Goal: Task Accomplishment & Management: Complete application form

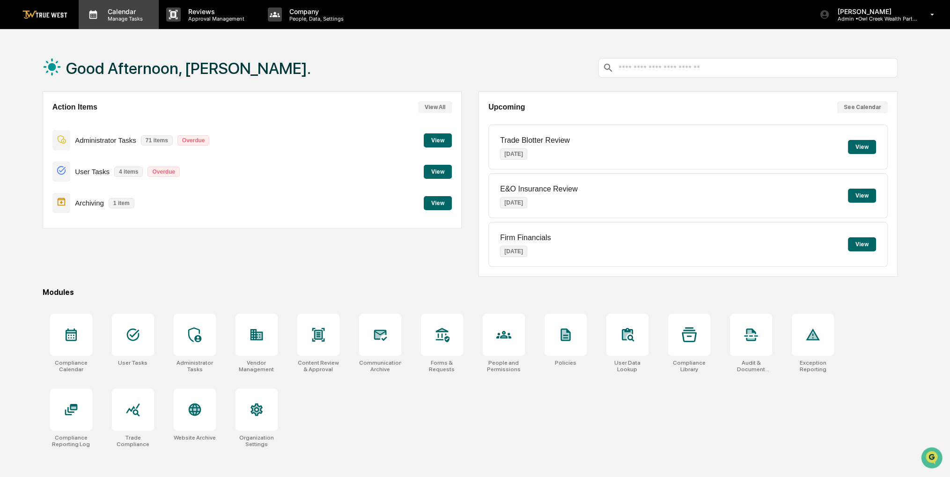
click at [148, 22] on div "Calendar Manage Tasks" at bounding box center [119, 14] width 80 height 29
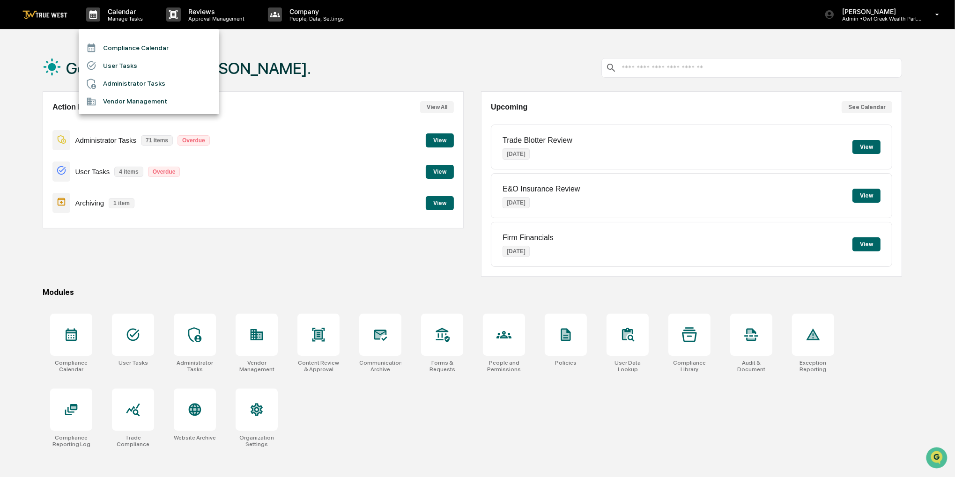
click at [155, 41] on li "Compliance Calendar" at bounding box center [149, 48] width 140 height 18
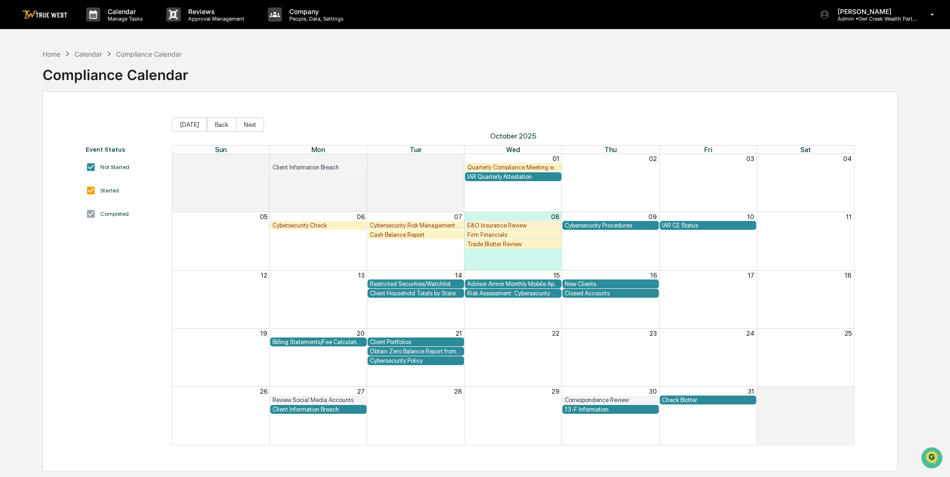
click at [481, 230] on div "Firm Financials" at bounding box center [513, 234] width 96 height 9
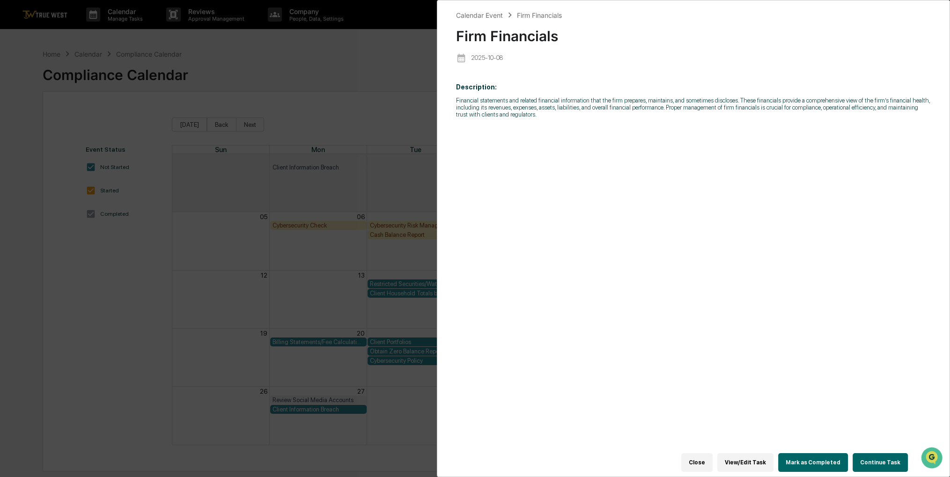
drag, startPoint x: 612, startPoint y: 210, endPoint x: 583, endPoint y: 195, distance: 32.3
click at [583, 195] on div "Description: Financial statements and related financial information that the fi…" at bounding box center [693, 270] width 475 height 386
click at [861, 454] on button "Continue Task" at bounding box center [880, 462] width 55 height 19
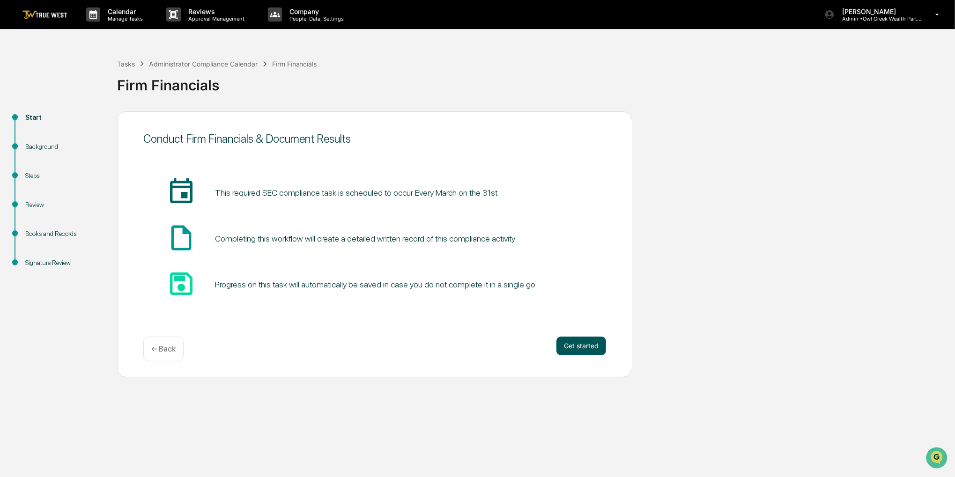
click at [584, 345] on button "Get started" at bounding box center [581, 346] width 50 height 19
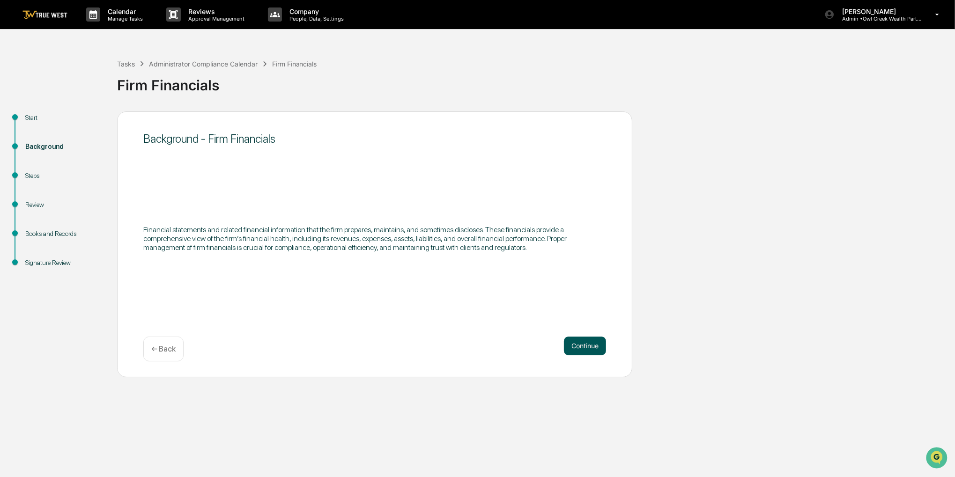
click at [582, 345] on button "Continue" at bounding box center [585, 346] width 42 height 19
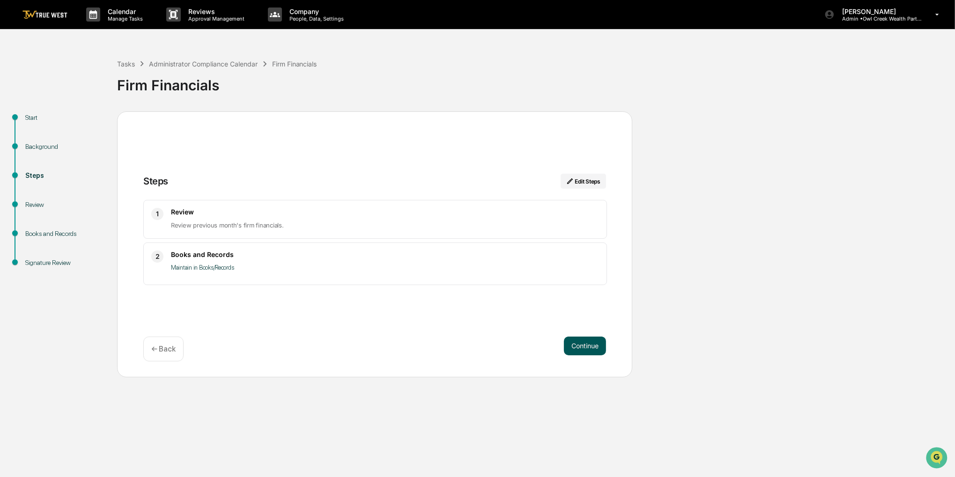
click at [580, 342] on button "Continue" at bounding box center [585, 346] width 42 height 19
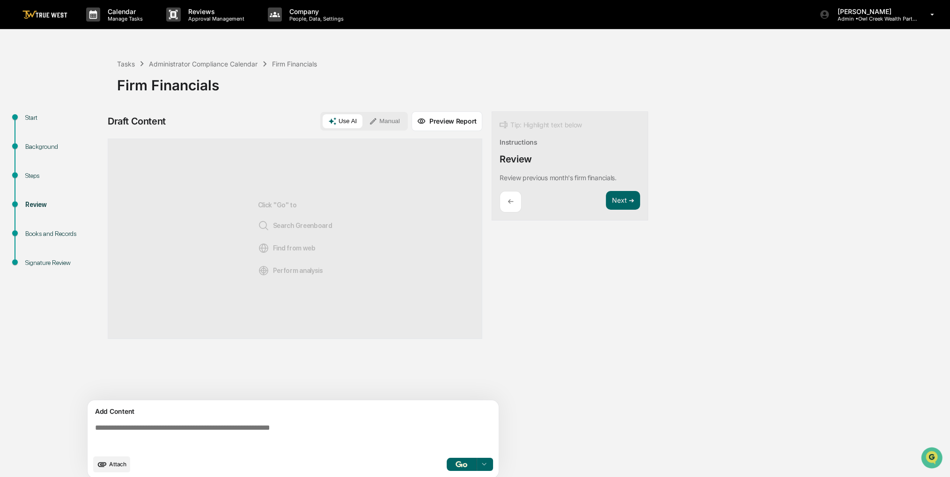
click at [397, 121] on button "Manual" at bounding box center [384, 121] width 42 height 14
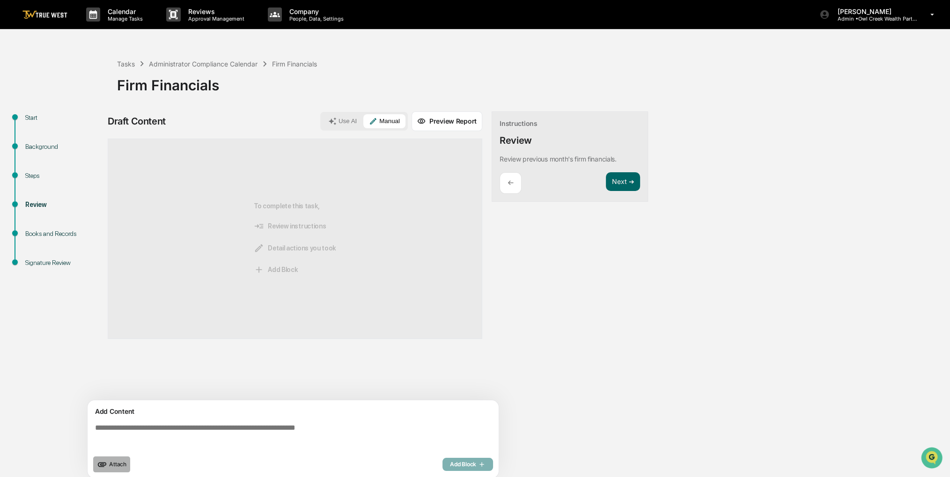
click at [101, 470] on button "Attach" at bounding box center [111, 465] width 37 height 16
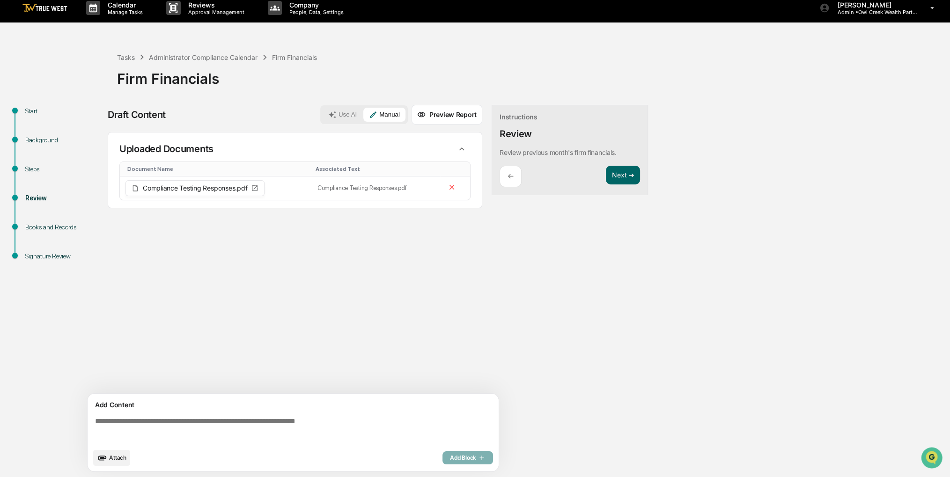
drag, startPoint x: 333, startPoint y: 271, endPoint x: 301, endPoint y: 268, distance: 32.4
click at [301, 268] on div "Sources Uploaded Documents Document Name Associated Text Compliance Testing Res…" at bounding box center [295, 263] width 375 height 262
click at [620, 172] on button "Next ➔" at bounding box center [623, 175] width 34 height 19
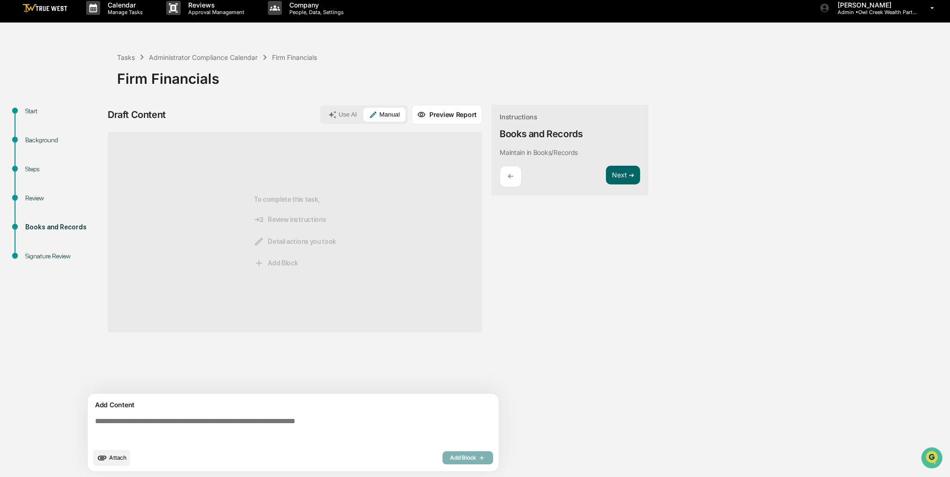
click at [509, 180] on p "←" at bounding box center [511, 176] width 6 height 9
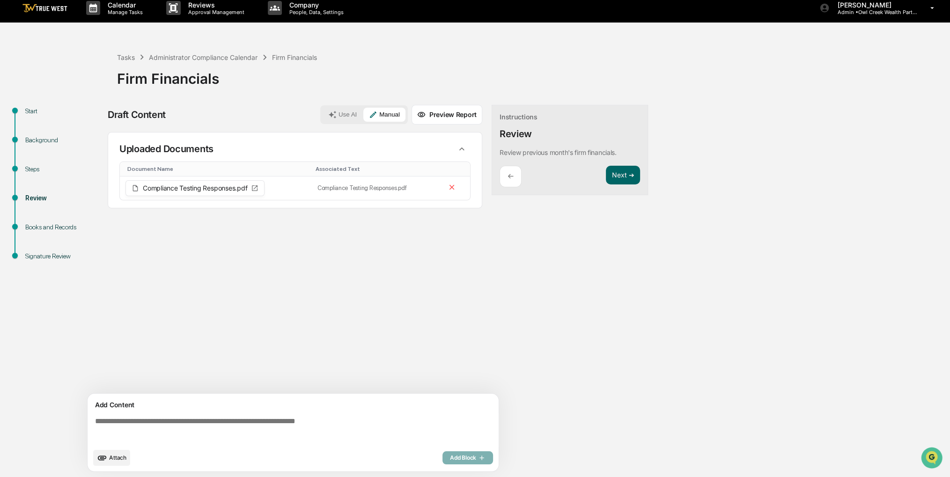
drag, startPoint x: 242, startPoint y: 419, endPoint x: 215, endPoint y: 421, distance: 26.3
click at [215, 421] on textarea at bounding box center [294, 430] width 407 height 34
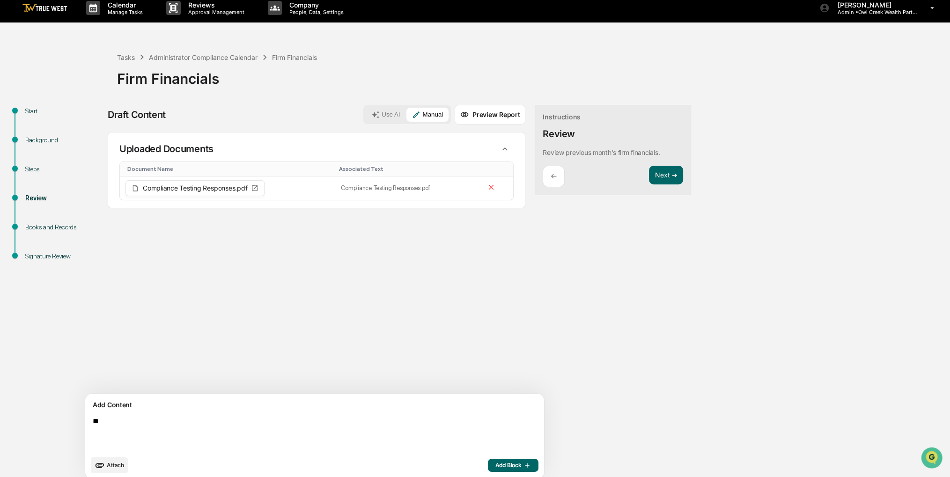
type textarea "*"
type textarea "**********"
click at [495, 463] on span "Add Block" at bounding box center [513, 465] width 36 height 7
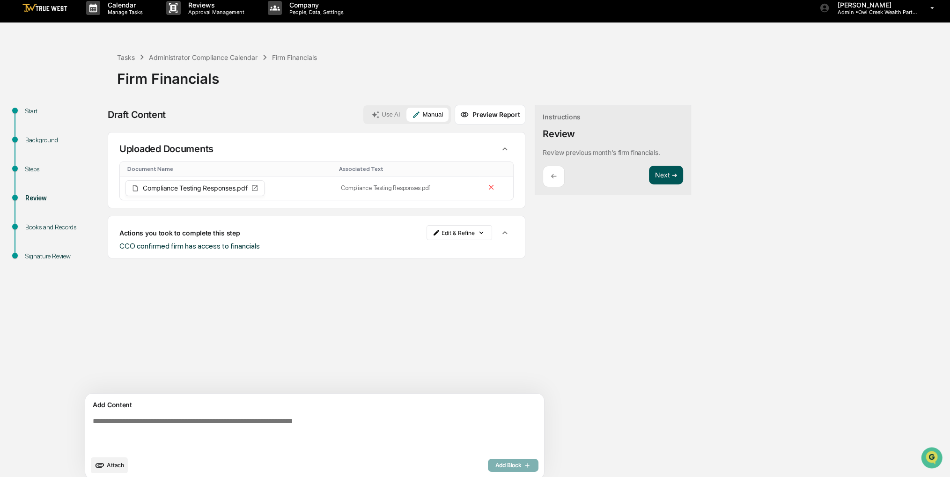
click at [649, 167] on button "Next ➔" at bounding box center [666, 175] width 34 height 19
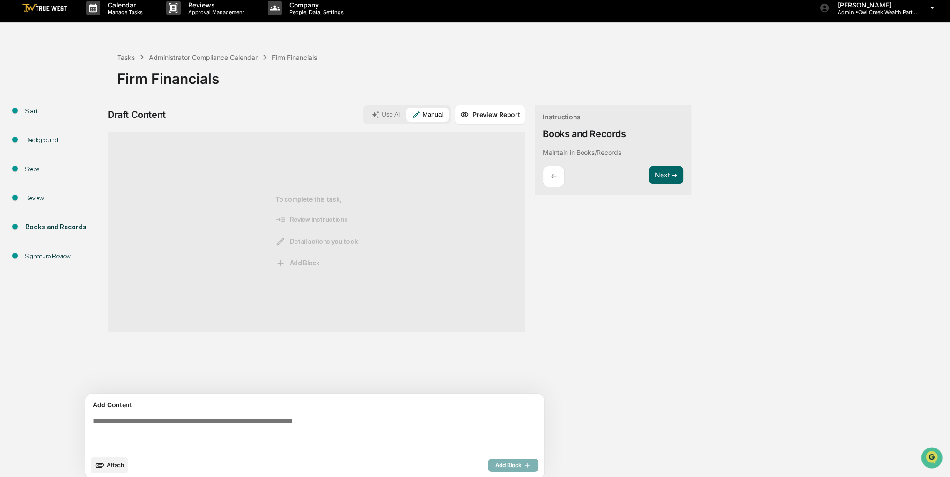
drag, startPoint x: 586, startPoint y: 104, endPoint x: 567, endPoint y: 77, distance: 33.0
drag, startPoint x: 567, startPoint y: 77, endPoint x: 541, endPoint y: 63, distance: 29.6
drag, startPoint x: 541, startPoint y: 63, endPoint x: 522, endPoint y: 57, distance: 20.1
click at [522, 57] on div "Tasks Administrator Compliance Calendar Firm Financials Firm Financials" at bounding box center [531, 71] width 828 height 39
click at [649, 172] on button "Next ➔" at bounding box center [666, 175] width 34 height 19
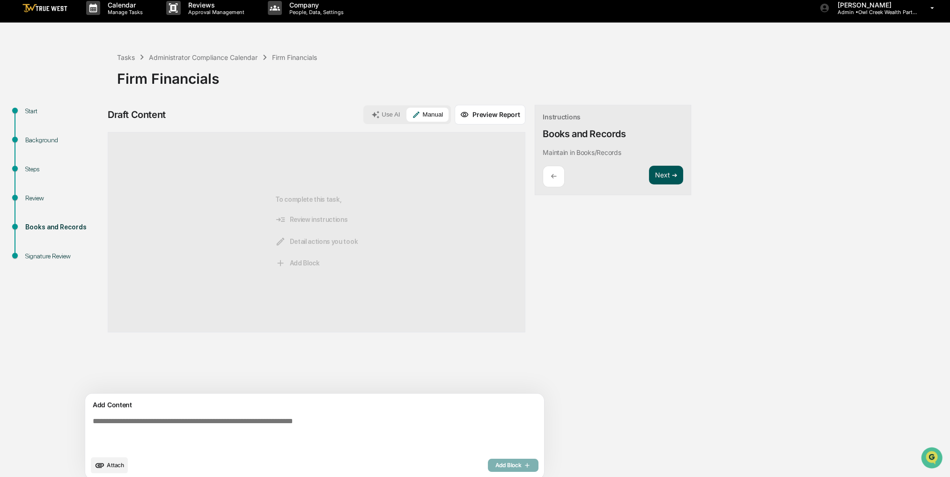
scroll to position [0, 0]
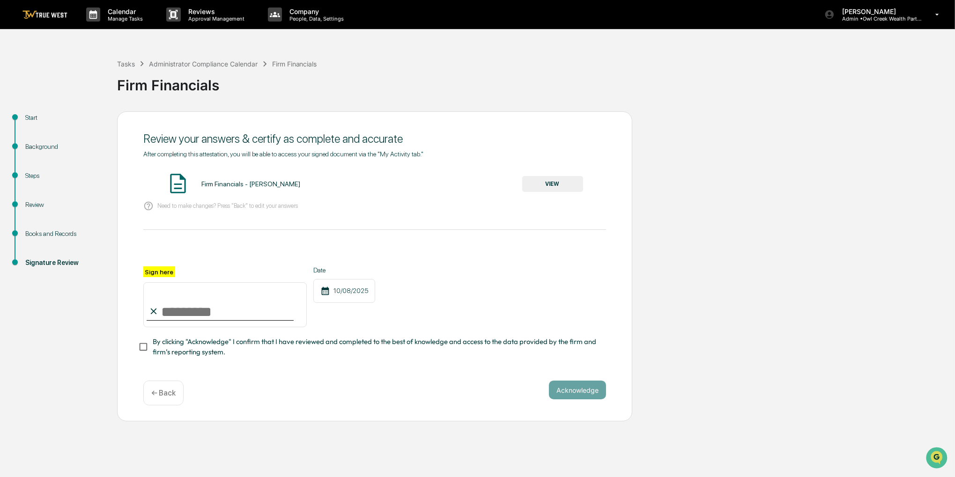
click at [258, 280] on div "Sign here" at bounding box center [224, 296] width 163 height 61
click at [243, 297] on input "Sign here" at bounding box center [224, 304] width 163 height 45
type input "**********"
click at [224, 349] on span "By clicking "Acknowledge" I confirm that I have reviewed and completed to the b…" at bounding box center [376, 347] width 446 height 21
drag, startPoint x: 589, startPoint y: 389, endPoint x: 566, endPoint y: 205, distance: 185.5
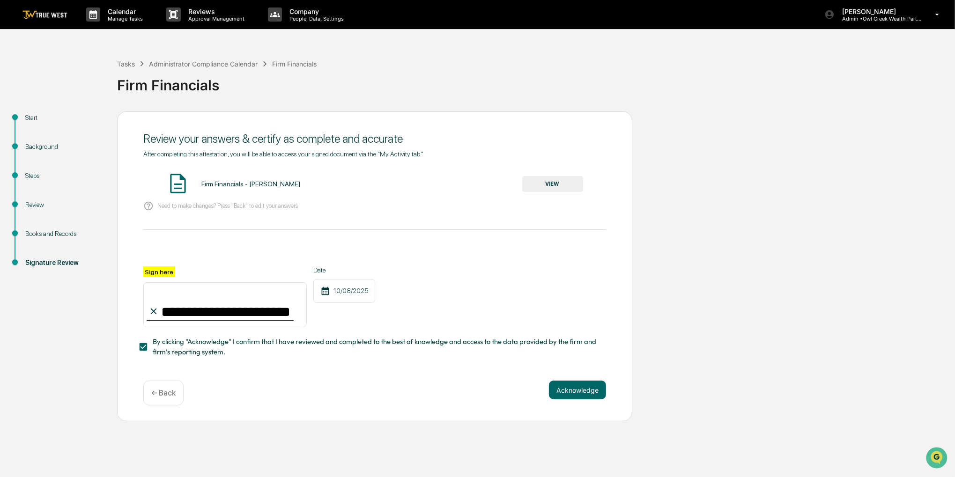
click at [567, 212] on div "**********" at bounding box center [374, 266] width 515 height 310
click at [560, 182] on button "VIEW" at bounding box center [552, 184] width 61 height 16
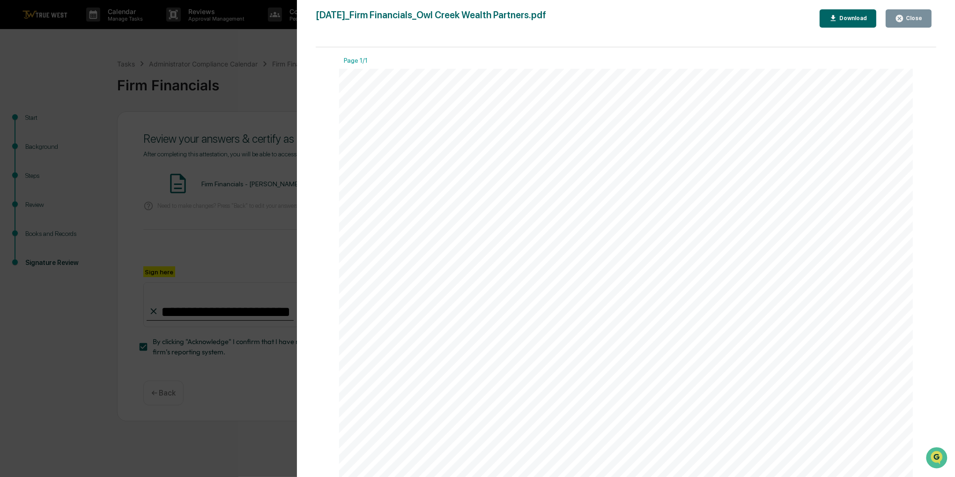
click at [902, 16] on icon "button" at bounding box center [899, 18] width 7 height 7
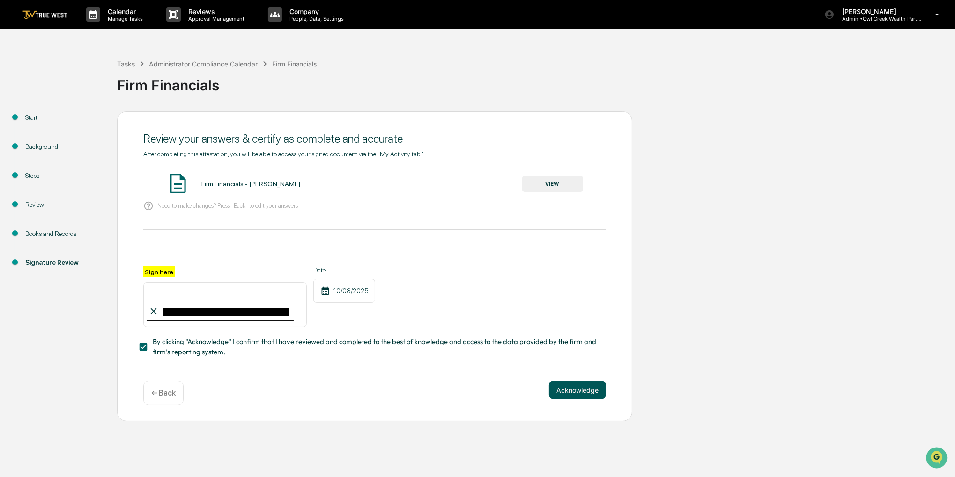
click at [582, 389] on button "Acknowledge" at bounding box center [577, 390] width 57 height 19
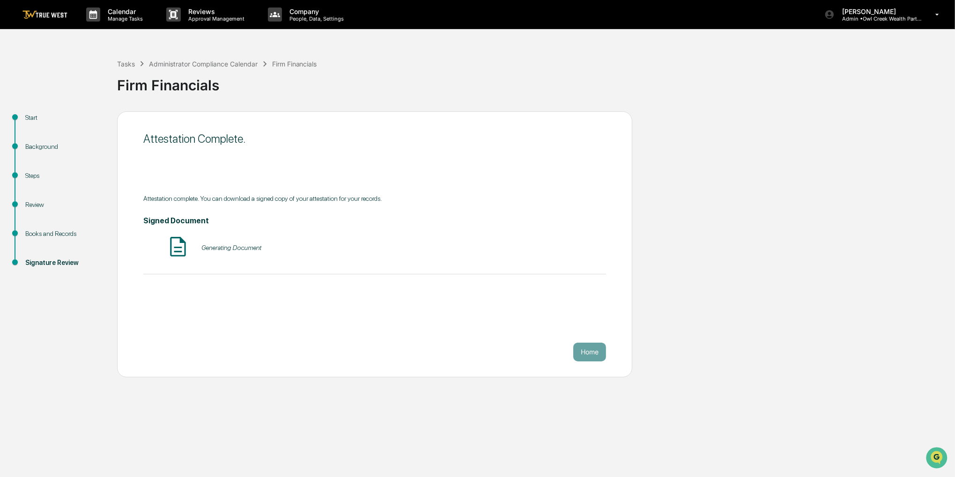
click at [582, 389] on div "Calendar Manage Tasks Reviews Approval Management Company People, Data, Setting…" at bounding box center [477, 238] width 955 height 477
click at [128, 13] on p "Calendar" at bounding box center [123, 11] width 47 height 8
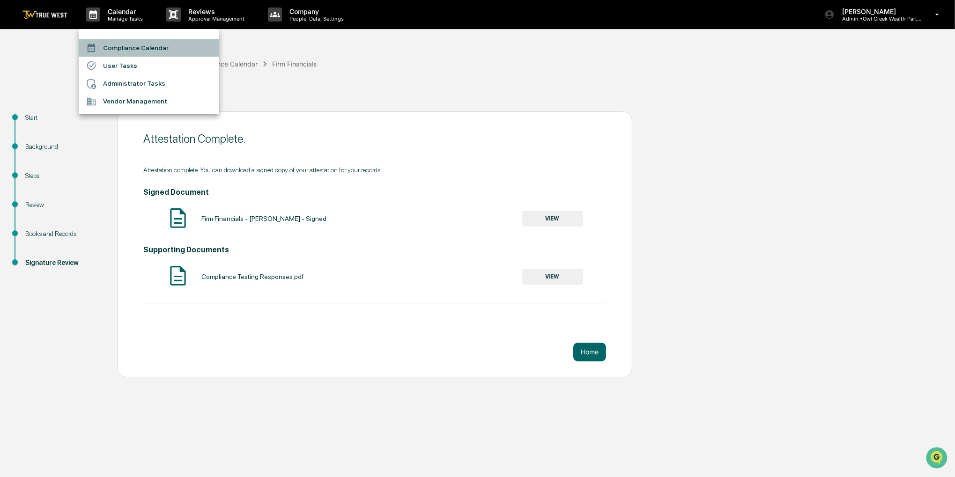
click at [133, 46] on li "Compliance Calendar" at bounding box center [149, 48] width 140 height 18
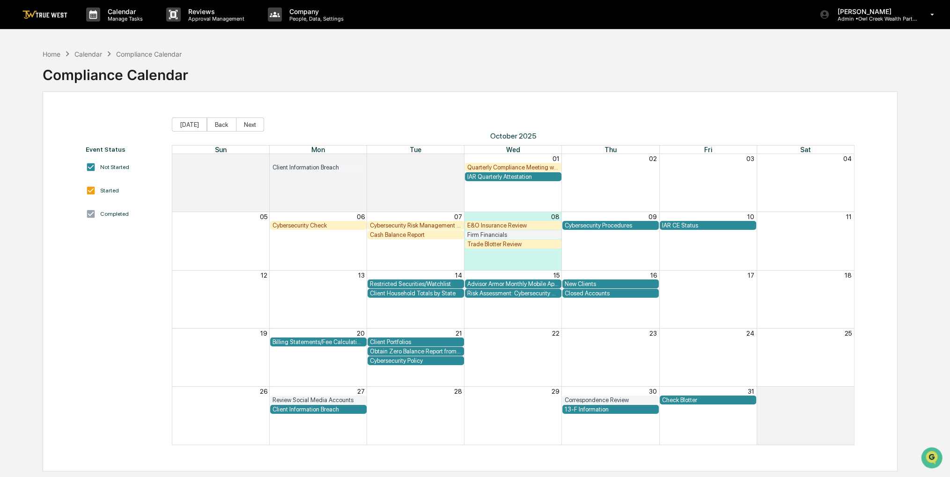
click at [309, 410] on div "Client Information Breach" at bounding box center [319, 409] width 92 height 7
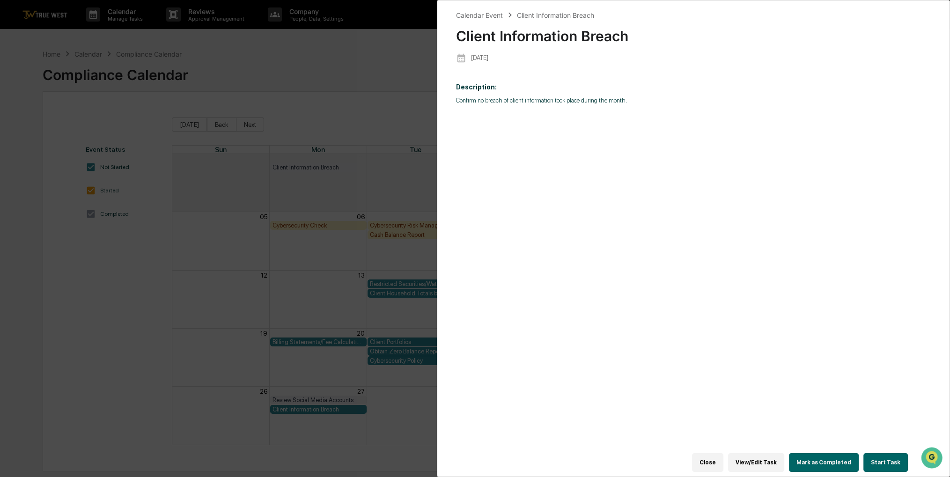
click at [876, 462] on button "Start Task" at bounding box center [885, 462] width 44 height 19
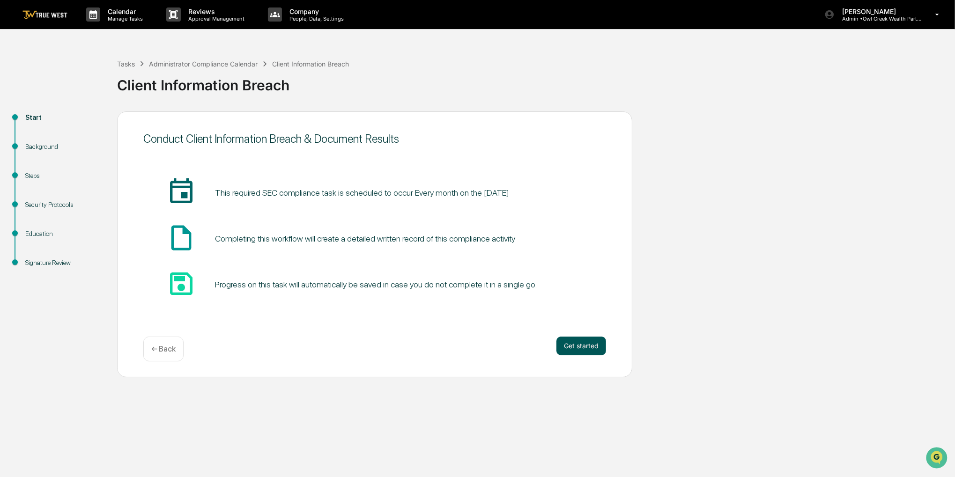
click at [602, 347] on button "Get started" at bounding box center [581, 346] width 50 height 19
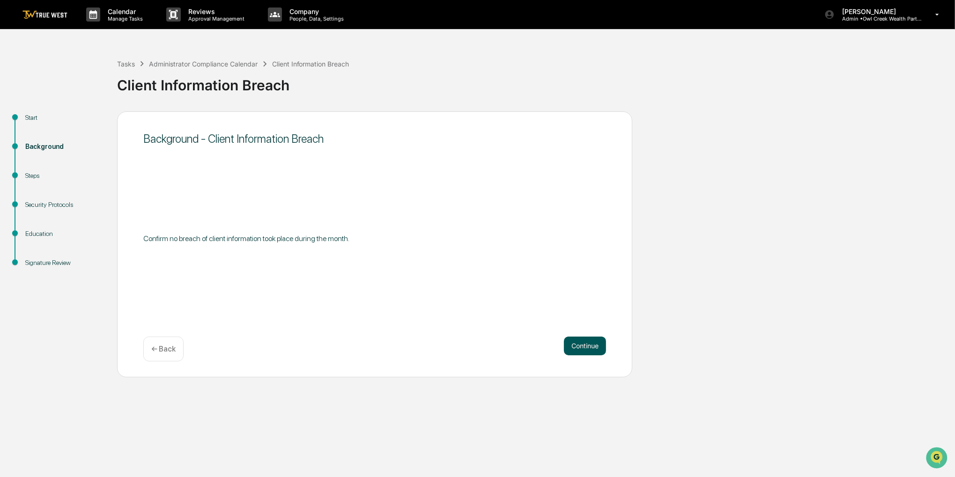
click at [579, 345] on button "Continue" at bounding box center [585, 346] width 42 height 19
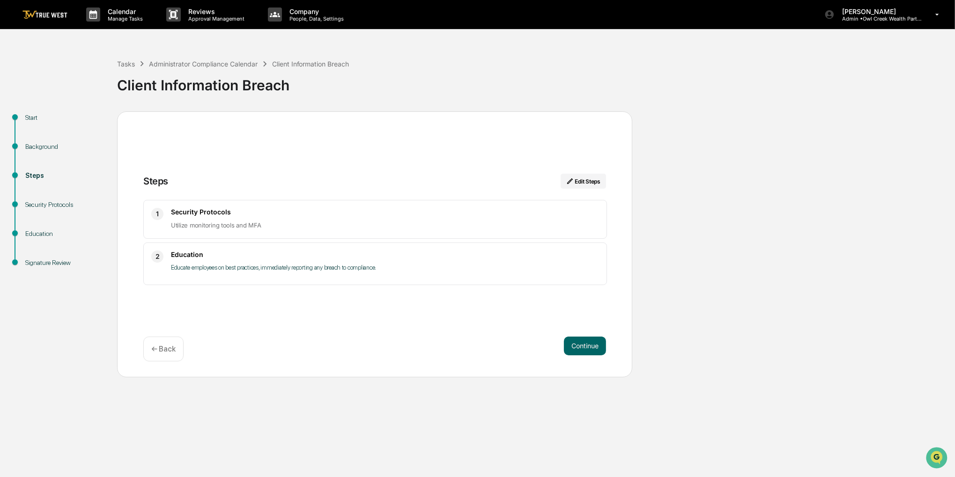
click at [574, 358] on div "Continue ← Back" at bounding box center [374, 349] width 463 height 25
click at [575, 352] on button "Continue" at bounding box center [585, 346] width 42 height 19
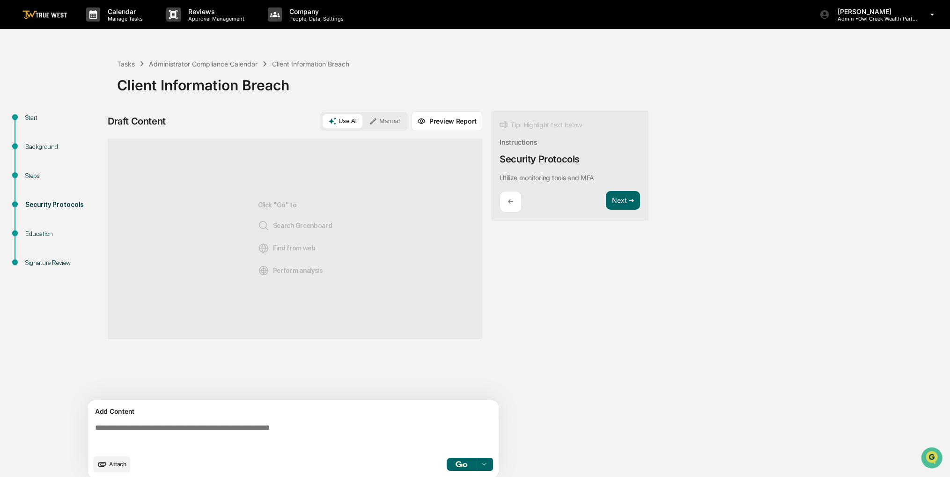
click at [401, 131] on div "Draft Content Use AI Manual Preview Report Sources Click "Go" to Search Greenbo…" at bounding box center [295, 297] width 375 height 373
click at [392, 123] on button "Manual" at bounding box center [384, 121] width 42 height 14
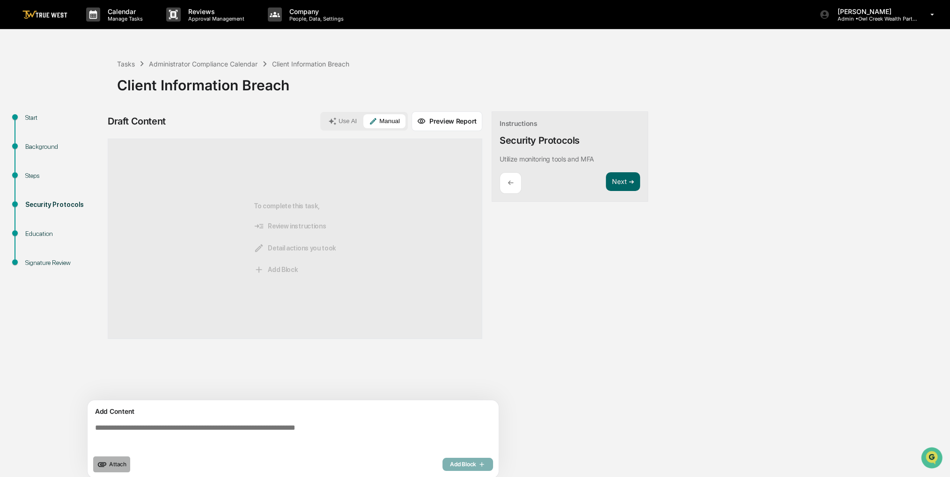
click at [111, 464] on span "Attach" at bounding box center [117, 464] width 17 height 7
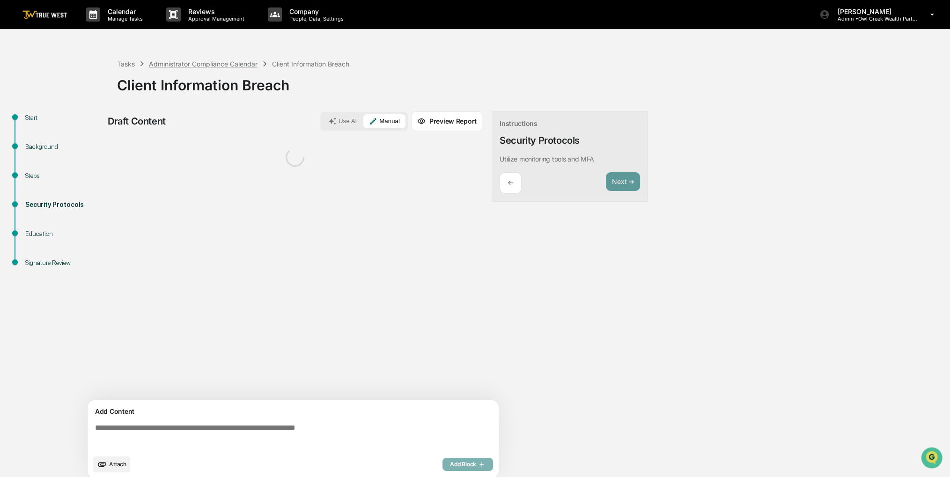
scroll to position [7, 0]
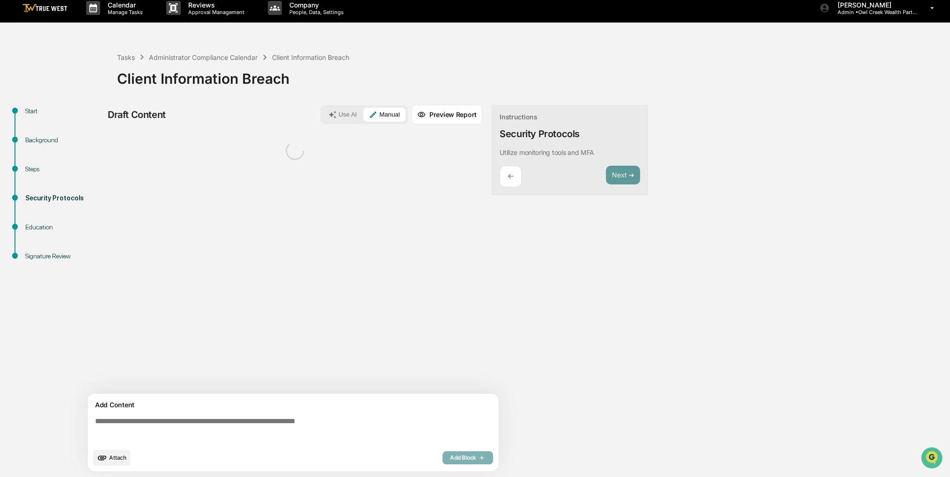
click at [152, 420] on textarea at bounding box center [294, 430] width 407 height 34
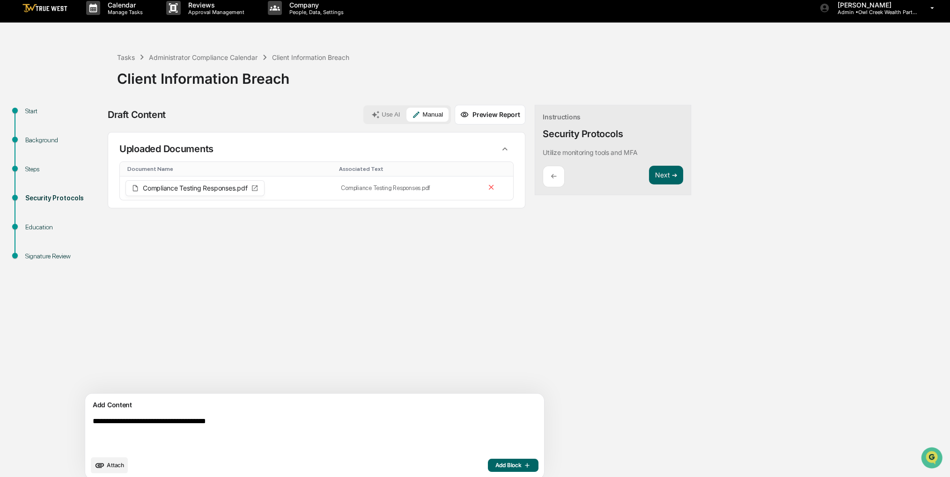
type textarea "**********"
click at [495, 465] on span "Add Block" at bounding box center [513, 465] width 36 height 7
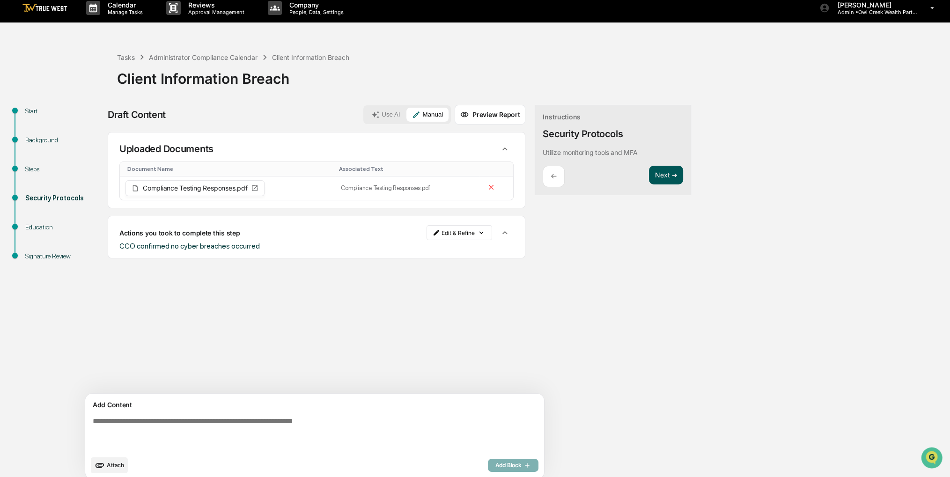
click at [649, 174] on button "Next ➔" at bounding box center [666, 175] width 34 height 19
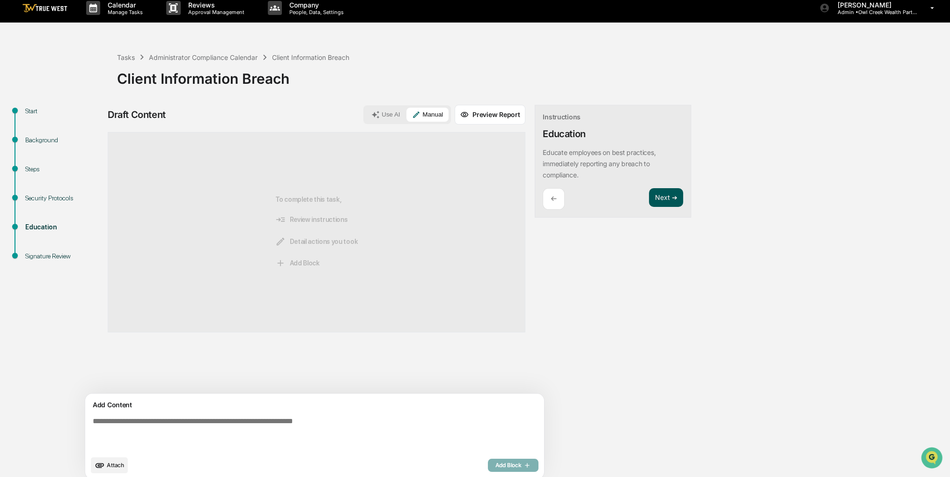
click at [649, 196] on button "Next ➔" at bounding box center [666, 197] width 34 height 19
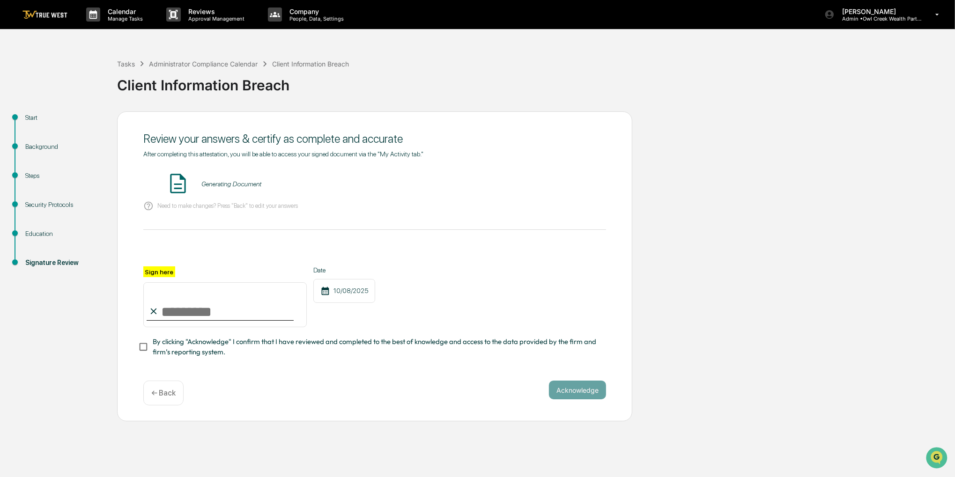
click at [216, 316] on input "Sign here" at bounding box center [224, 304] width 163 height 45
type input "**********"
click at [206, 348] on span "By clicking "Acknowledge" I confirm that I have reviewed and completed to the b…" at bounding box center [376, 347] width 446 height 21
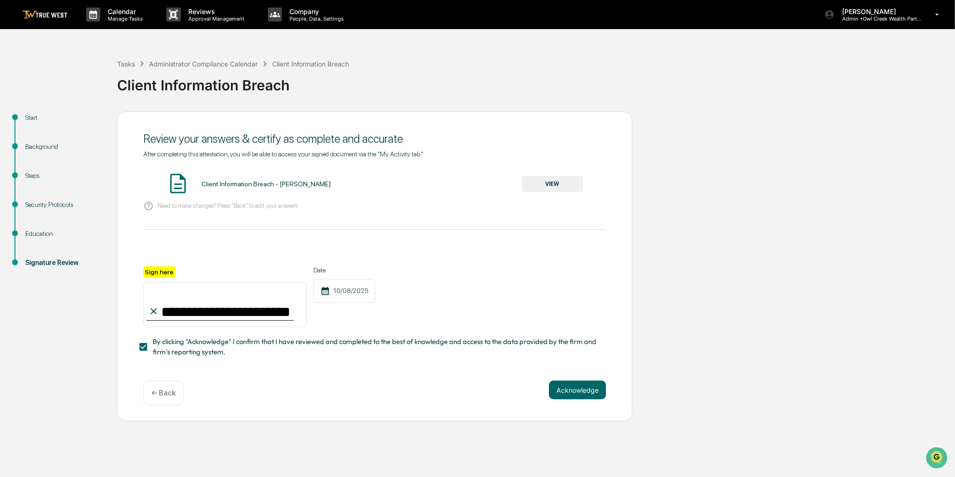
click at [545, 195] on div "Client Information Breach - [PERSON_NAME] VIEW" at bounding box center [374, 184] width 463 height 25
click at [545, 191] on div "Client Information Breach - [PERSON_NAME] VIEW" at bounding box center [374, 184] width 463 height 25
click at [545, 188] on button "VIEW" at bounding box center [552, 184] width 61 height 16
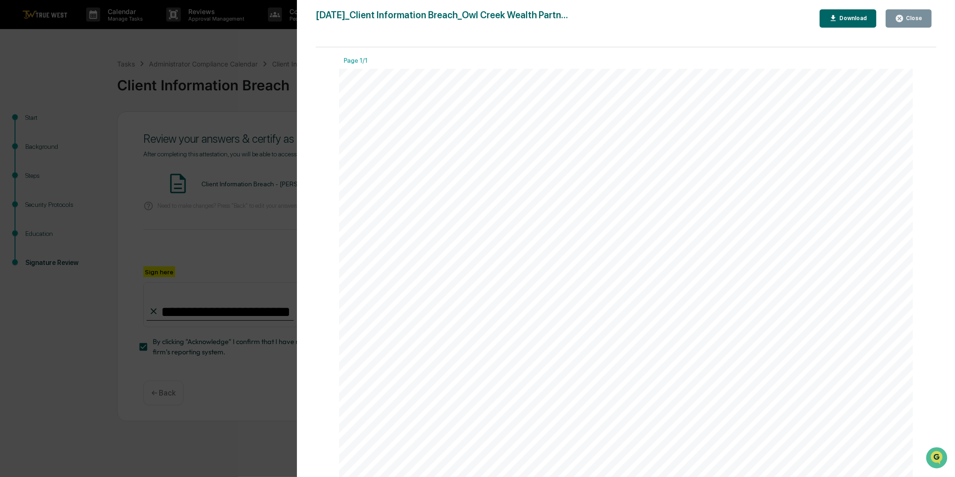
click at [902, 22] on icon "button" at bounding box center [899, 18] width 7 height 7
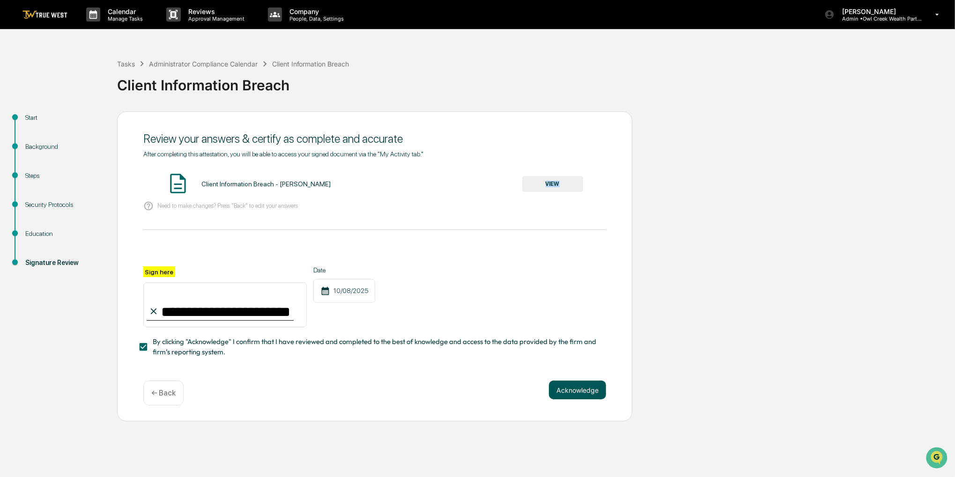
click at [582, 397] on button "Acknowledge" at bounding box center [577, 390] width 57 height 19
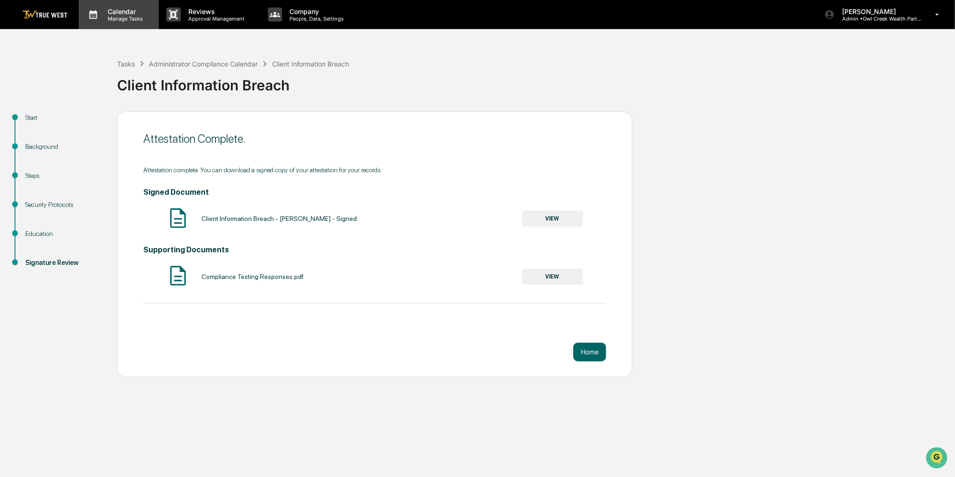
click at [142, 18] on p "Manage Tasks" at bounding box center [123, 18] width 47 height 7
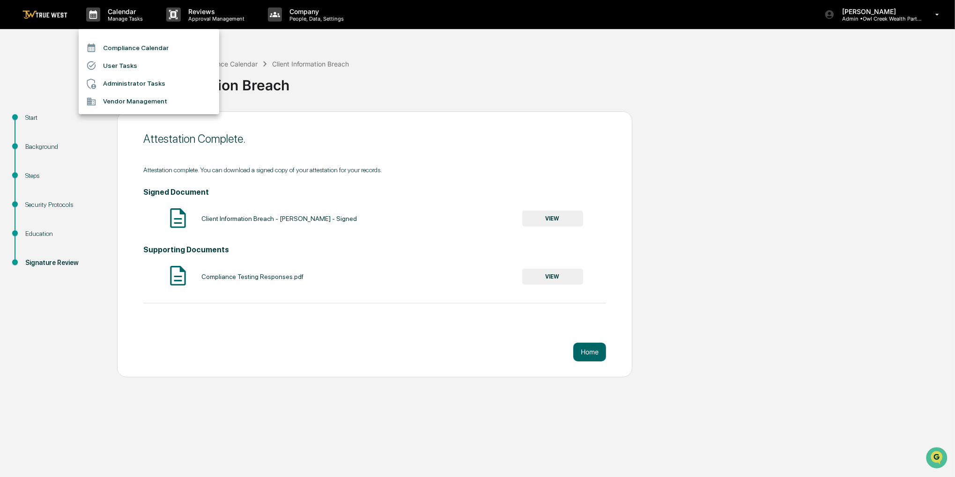
click at [140, 44] on li "Compliance Calendar" at bounding box center [149, 48] width 140 height 18
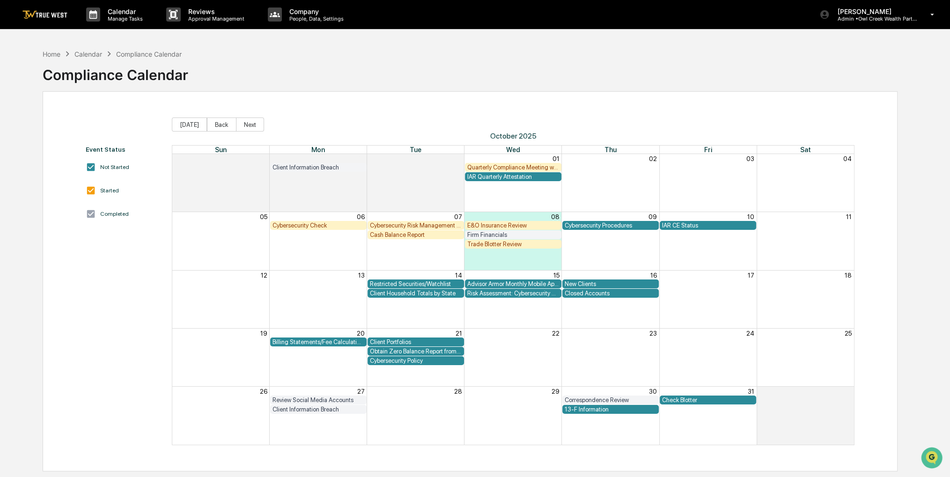
click at [528, 223] on div "E&O Insurance Review" at bounding box center [513, 225] width 92 height 7
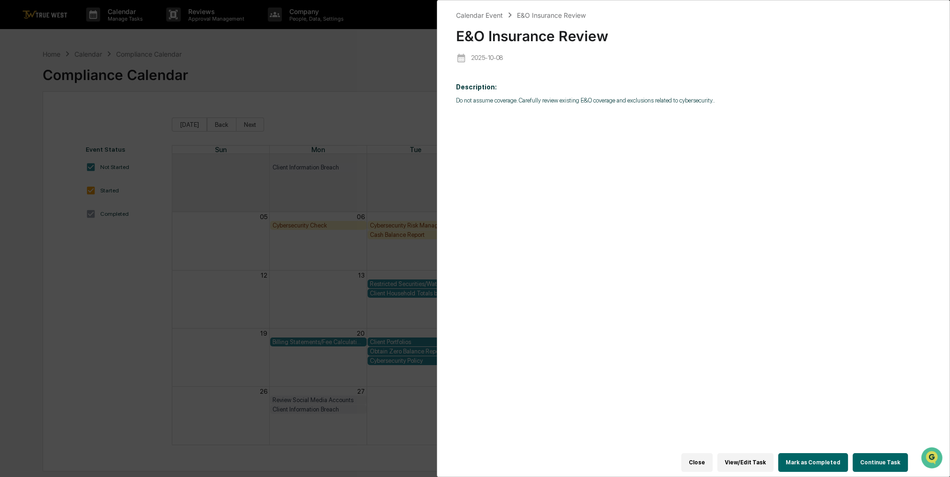
click at [869, 458] on button "Continue Task" at bounding box center [880, 462] width 55 height 19
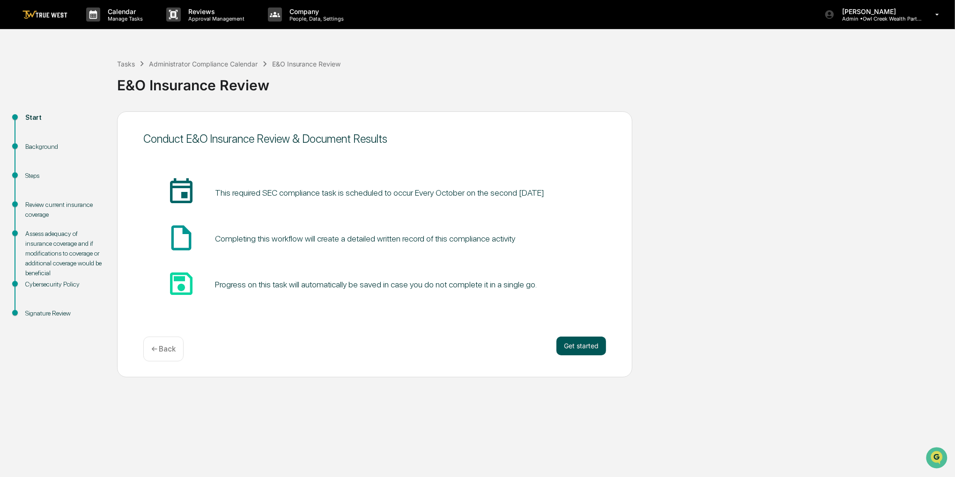
click at [595, 346] on button "Get started" at bounding box center [581, 346] width 50 height 19
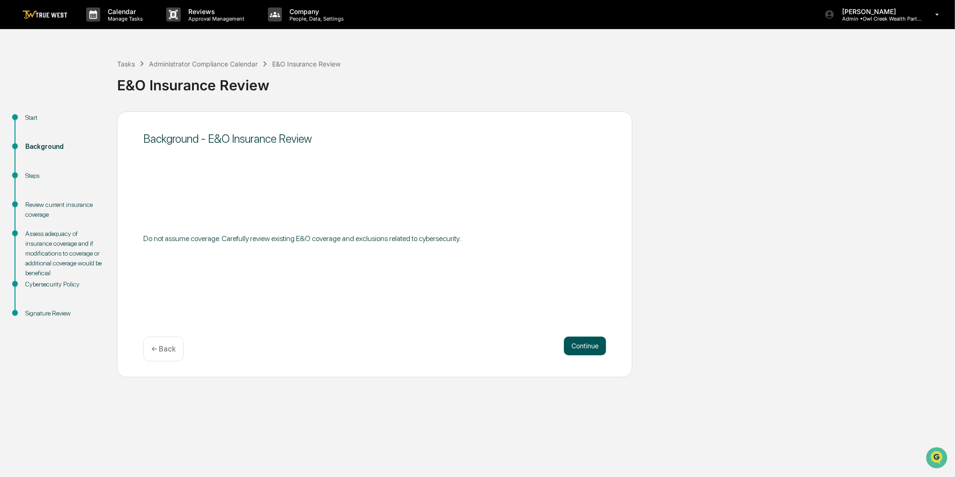
click at [594, 345] on button "Continue" at bounding box center [585, 346] width 42 height 19
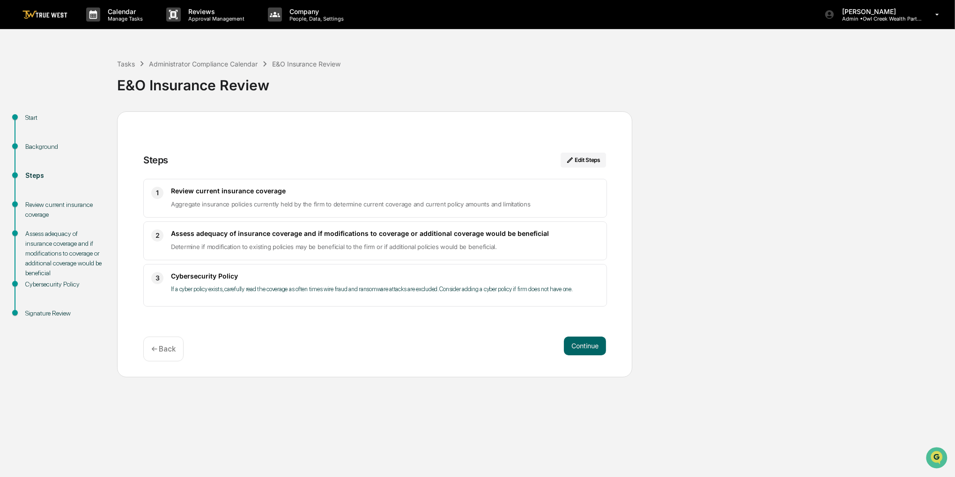
click at [594, 345] on button "Continue" at bounding box center [585, 346] width 42 height 19
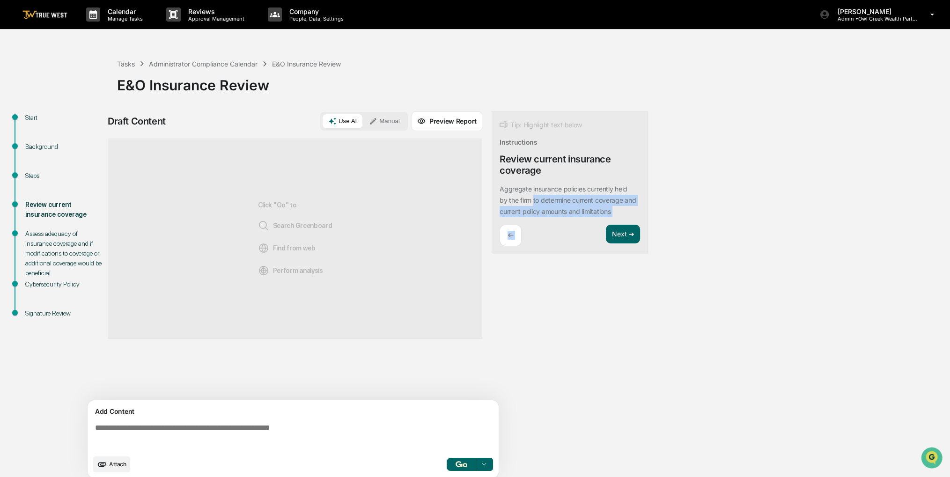
click at [529, 198] on div "Tip: Highlight text below Instructions Review current insurance coverage Aggreg…" at bounding box center [570, 182] width 156 height 143
click at [395, 118] on button "Manual" at bounding box center [384, 121] width 42 height 14
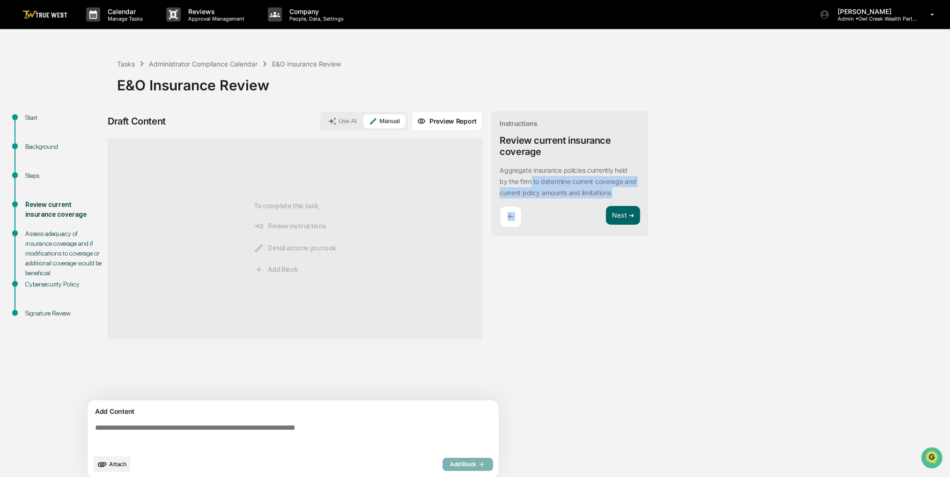
click at [114, 465] on span "Attach" at bounding box center [117, 464] width 17 height 7
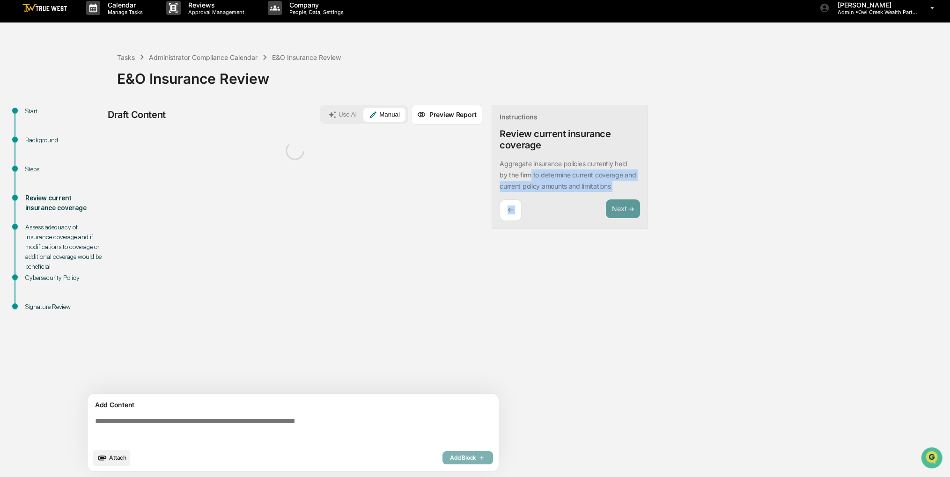
click at [169, 326] on div "Sources" at bounding box center [295, 263] width 375 height 262
click at [168, 416] on textarea at bounding box center [294, 430] width 407 height 34
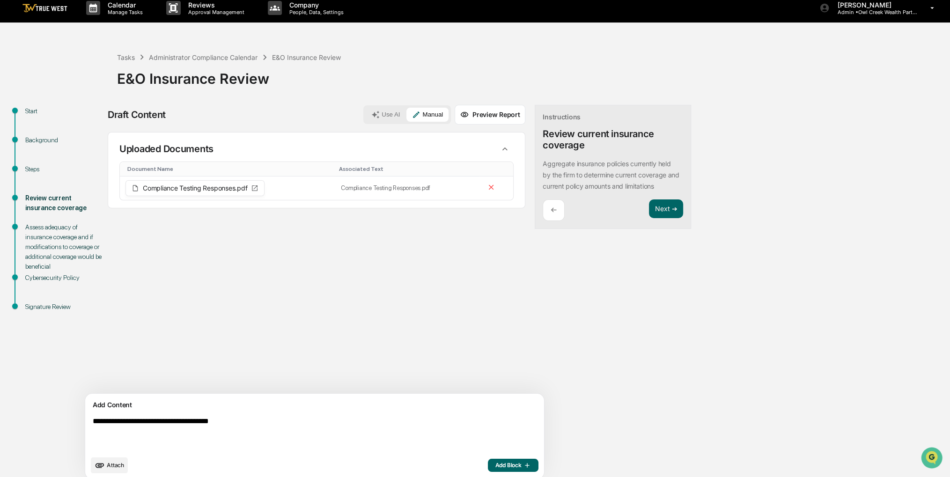
type textarea "**********"
click at [495, 466] on span "Add Block" at bounding box center [513, 465] width 36 height 7
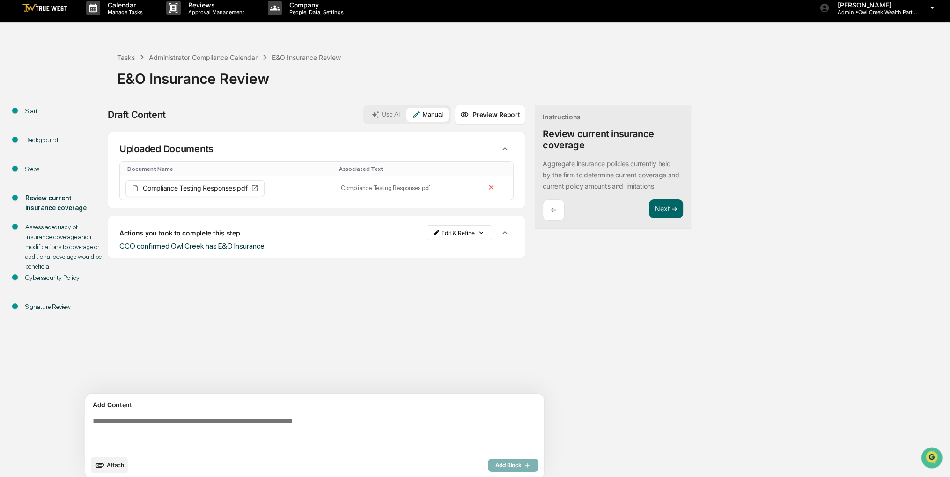
drag, startPoint x: 519, startPoint y: 337, endPoint x: 560, endPoint y: 272, distance: 77.0
click at [470, 313] on div "Sources Uploaded Documents Document Name Associated Text Compliance Testing Res…" at bounding box center [317, 263] width 418 height 262
click at [649, 207] on button "Next ➔" at bounding box center [666, 208] width 34 height 19
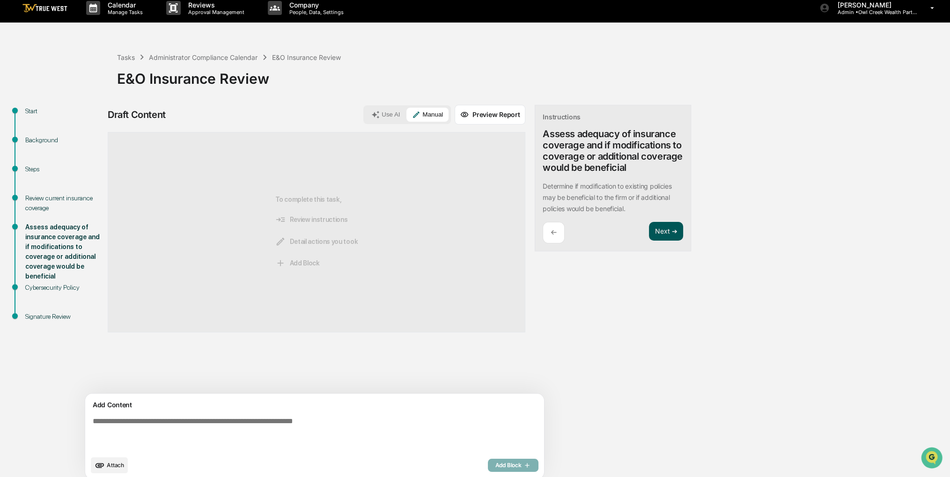
click at [649, 226] on button "Next ➔" at bounding box center [666, 231] width 34 height 19
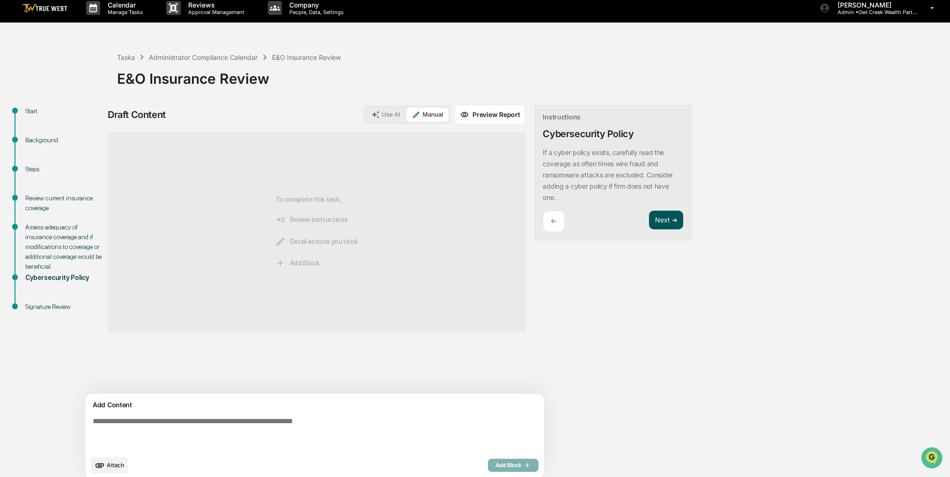
click at [649, 221] on button "Next ➔" at bounding box center [666, 220] width 34 height 19
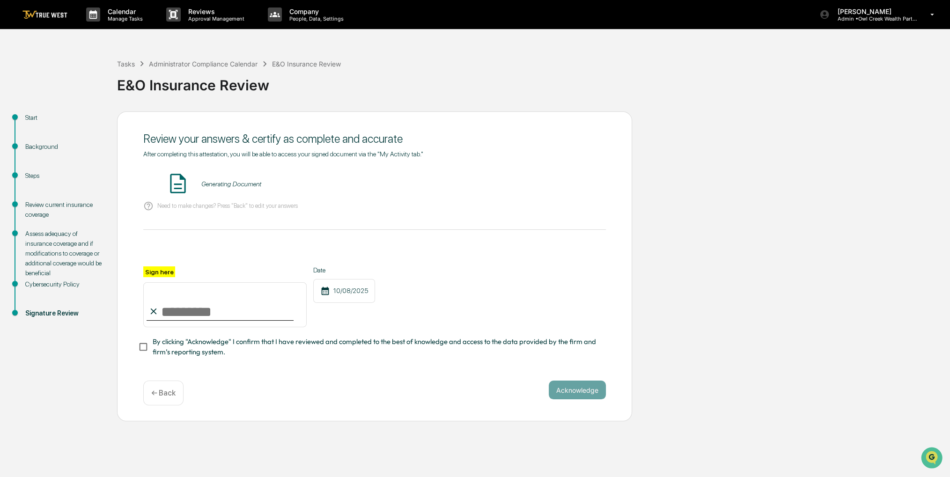
scroll to position [0, 0]
click at [246, 310] on input "Sign here" at bounding box center [224, 304] width 163 height 45
type input "**********"
click at [190, 346] on span "By clicking "Acknowledge" I confirm that I have reviewed and completed to the b…" at bounding box center [376, 347] width 446 height 21
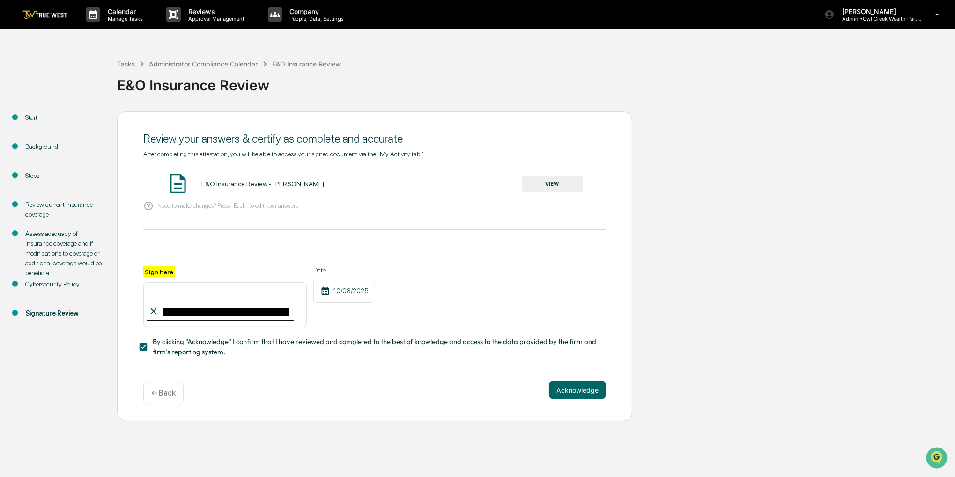
click at [570, 183] on button "VIEW" at bounding box center [552, 184] width 61 height 16
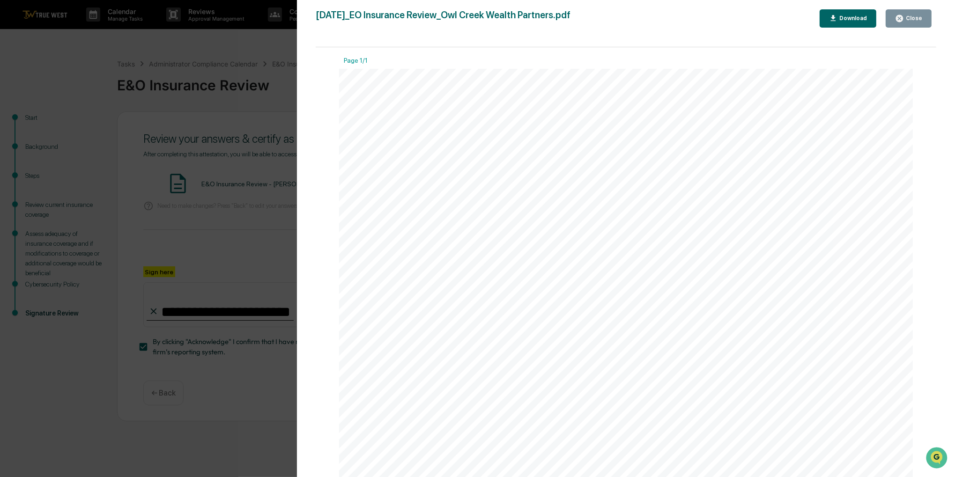
click at [907, 11] on button "Close" at bounding box center [908, 18] width 46 height 18
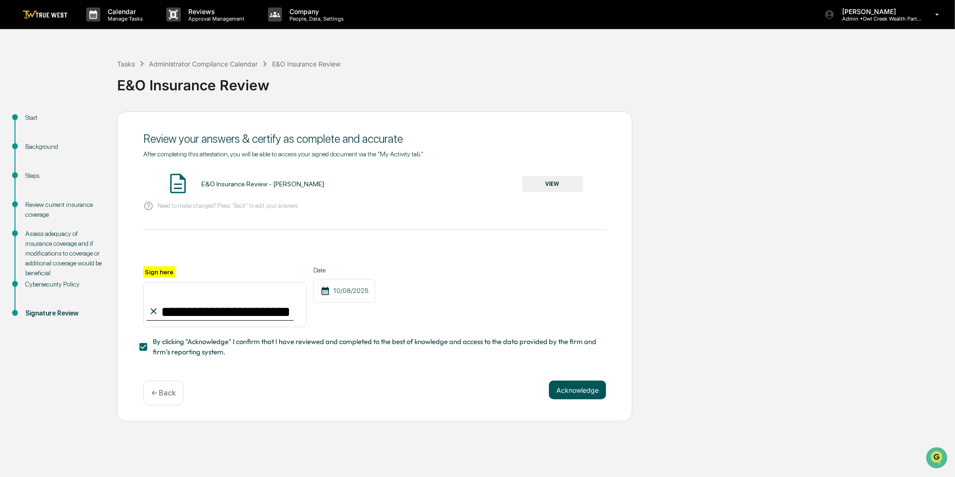
click at [595, 387] on button "Acknowledge" at bounding box center [577, 390] width 57 height 19
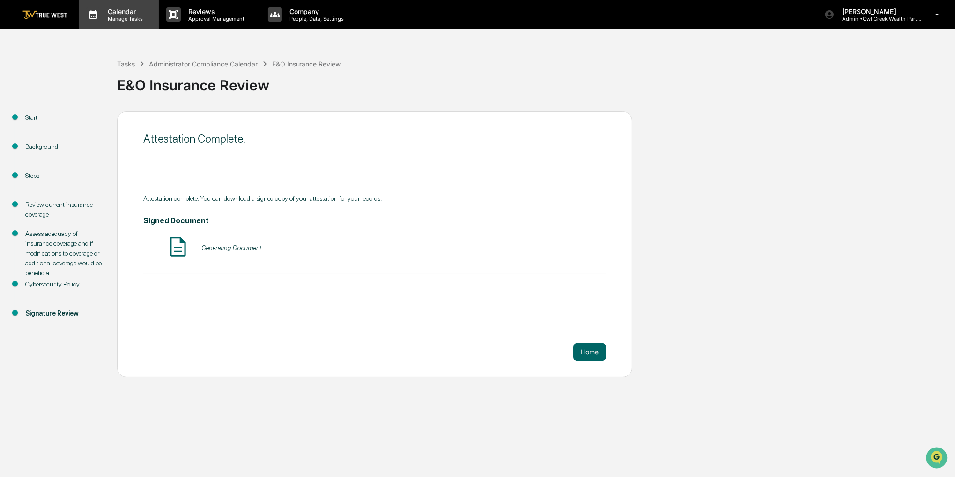
click at [130, 14] on p "Calendar" at bounding box center [123, 11] width 47 height 8
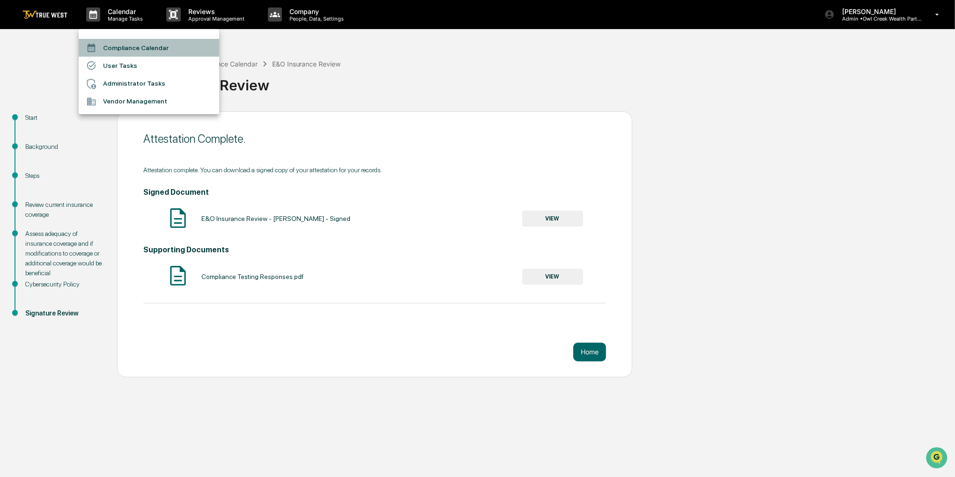
click at [128, 45] on li "Compliance Calendar" at bounding box center [149, 48] width 140 height 18
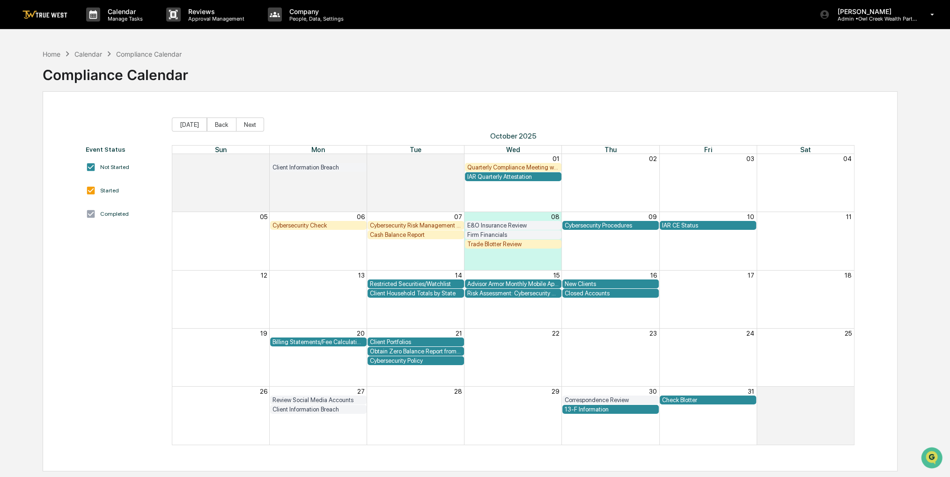
drag, startPoint x: 434, startPoint y: 52, endPoint x: 399, endPoint y: 59, distance: 35.3
click at [399, 59] on div "Home Calendar Compliance Calendar Compliance Calendar" at bounding box center [470, 67] width 855 height 47
drag, startPoint x: 376, startPoint y: 53, endPoint x: 322, endPoint y: 58, distance: 54.5
click at [322, 58] on div "Home Calendar Compliance Calendar Compliance Calendar" at bounding box center [470, 67] width 855 height 47
click at [219, 116] on div "Event Status Not Started Started Completed [DATE] Back Next [DATE] Sun Mon Tue …" at bounding box center [470, 281] width 855 height 380
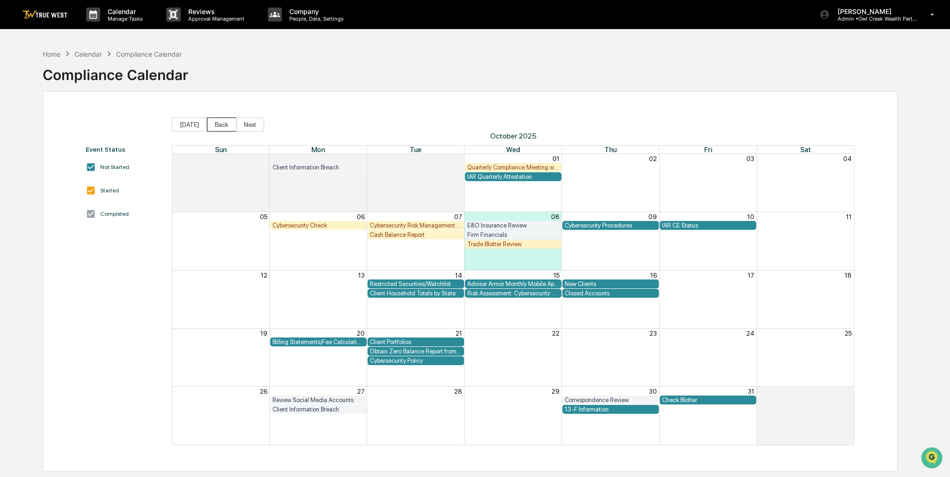
click at [219, 125] on button "Back" at bounding box center [221, 125] width 29 height 14
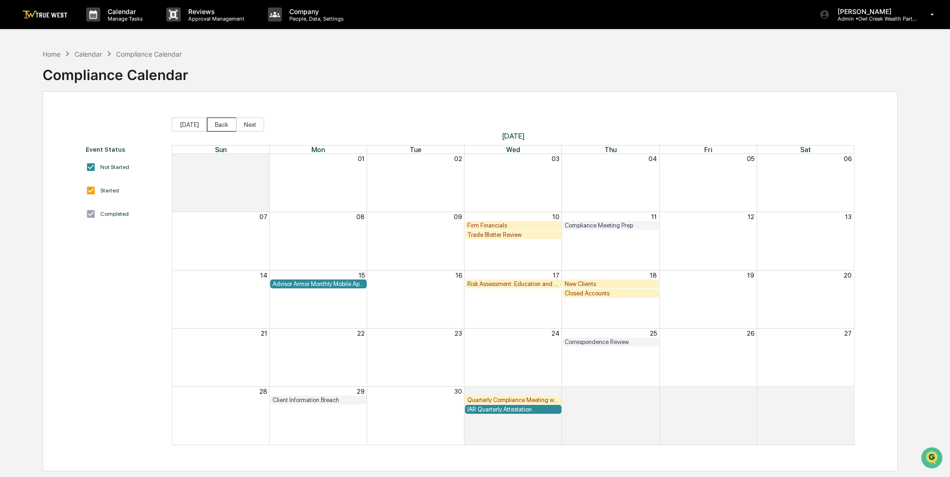
click at [219, 125] on button "Back" at bounding box center [221, 125] width 29 height 14
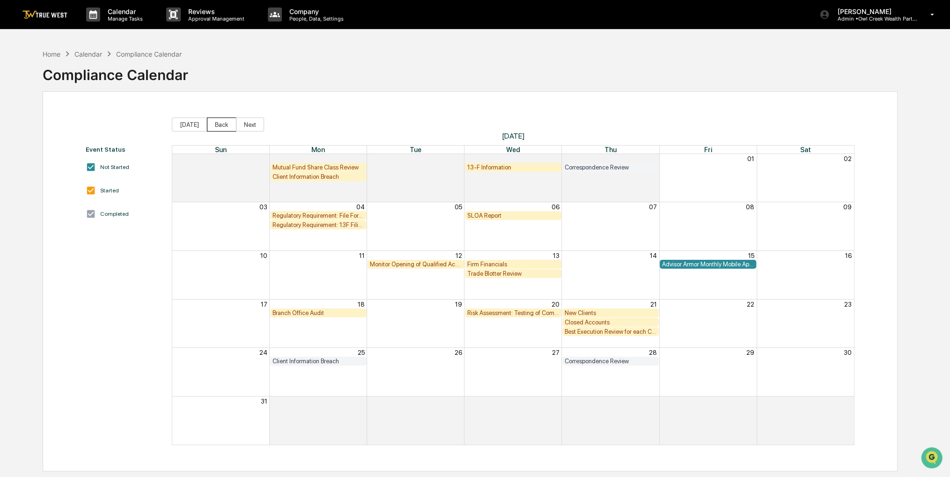
click at [219, 126] on button "Back" at bounding box center [221, 125] width 29 height 14
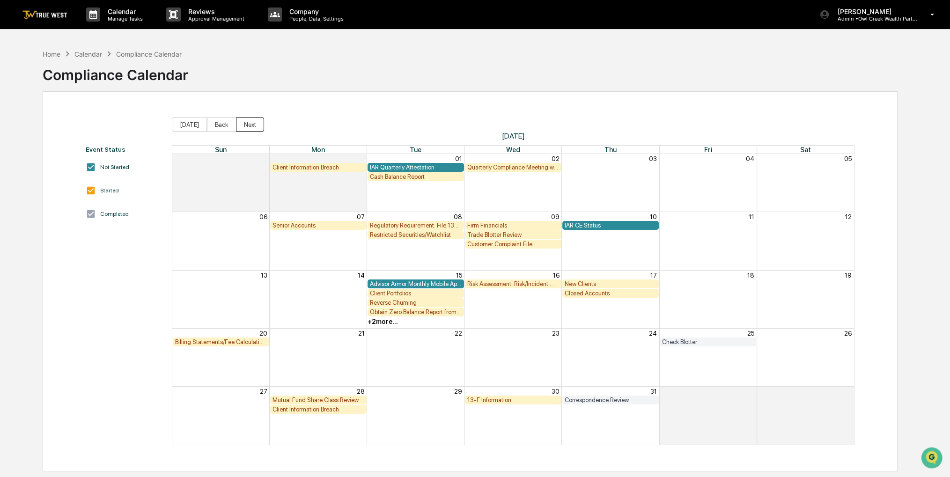
click at [251, 124] on button "Next" at bounding box center [250, 125] width 28 height 14
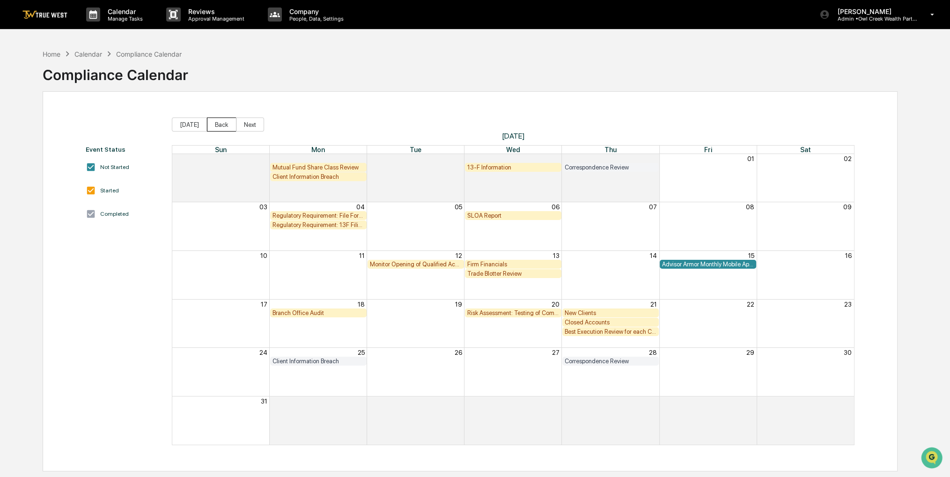
click at [221, 123] on button "Back" at bounding box center [221, 125] width 29 height 14
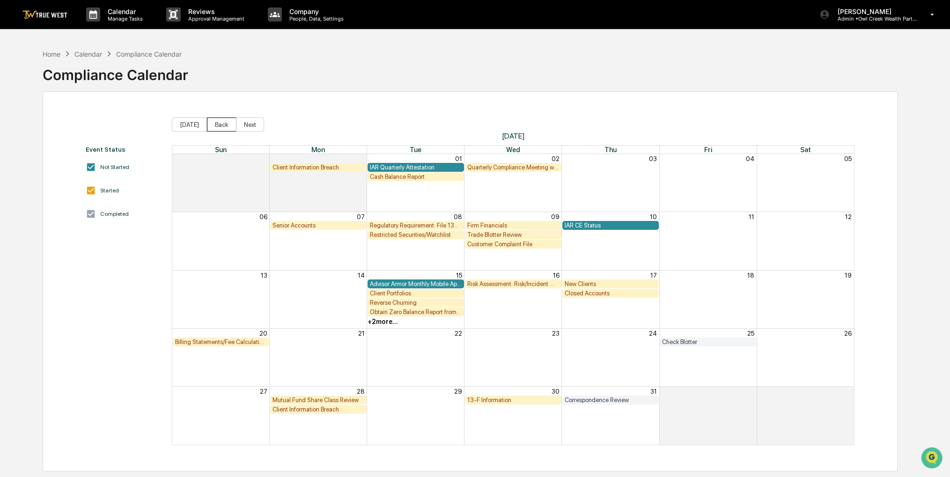
click at [221, 123] on button "Back" at bounding box center [221, 125] width 29 height 14
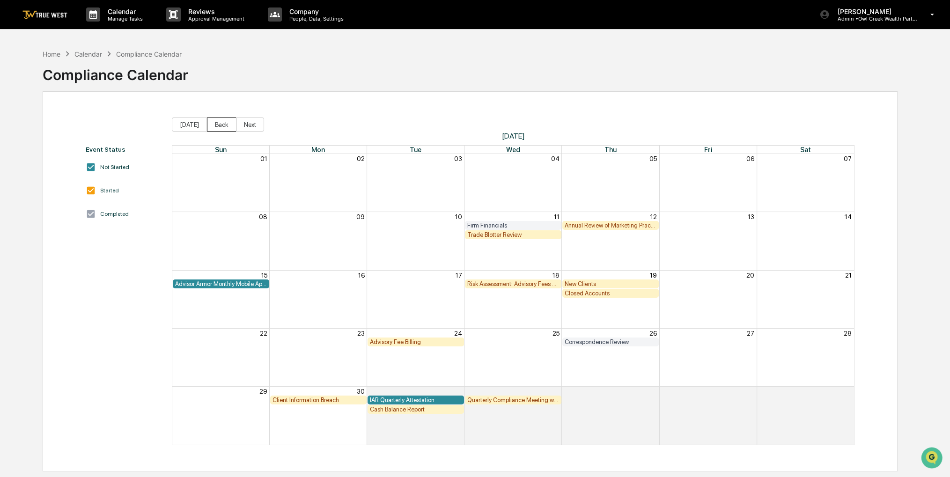
click at [220, 123] on button "Back" at bounding box center [221, 125] width 29 height 14
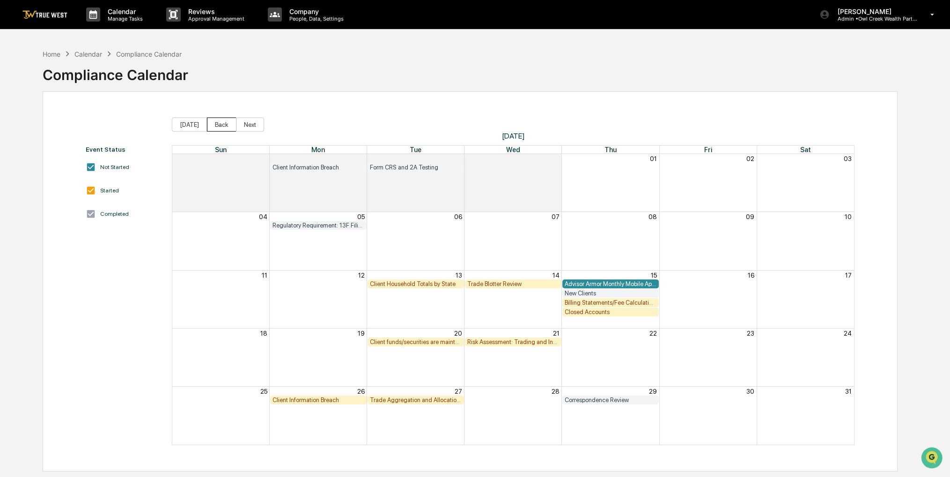
click at [223, 123] on button "Back" at bounding box center [221, 125] width 29 height 14
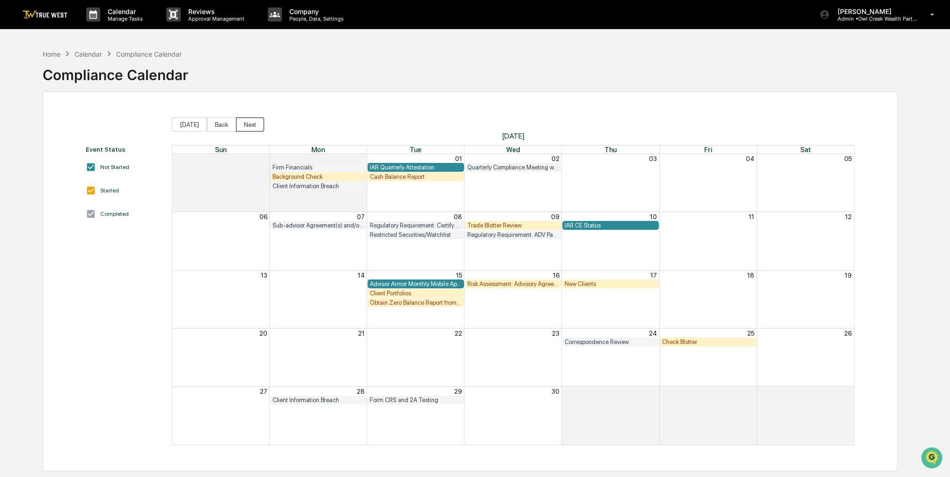
click at [238, 120] on button "Next" at bounding box center [250, 125] width 28 height 14
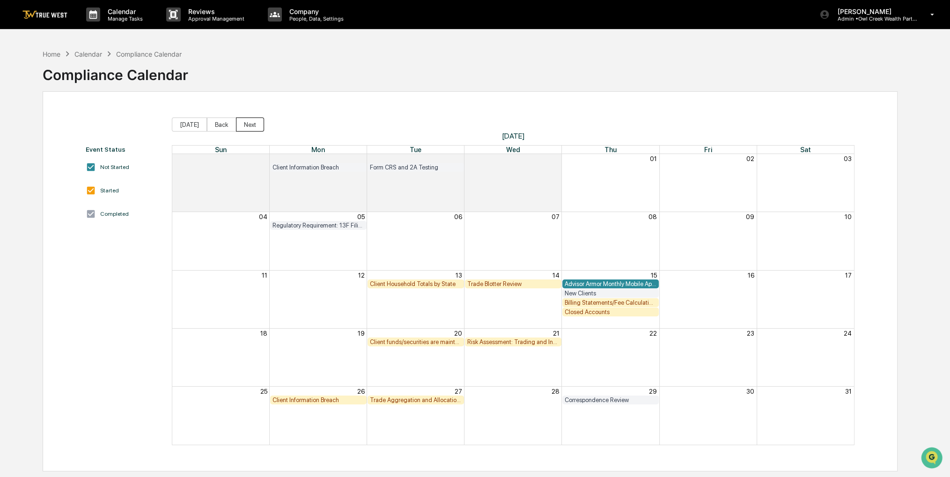
click at [238, 120] on button "Next" at bounding box center [250, 125] width 28 height 14
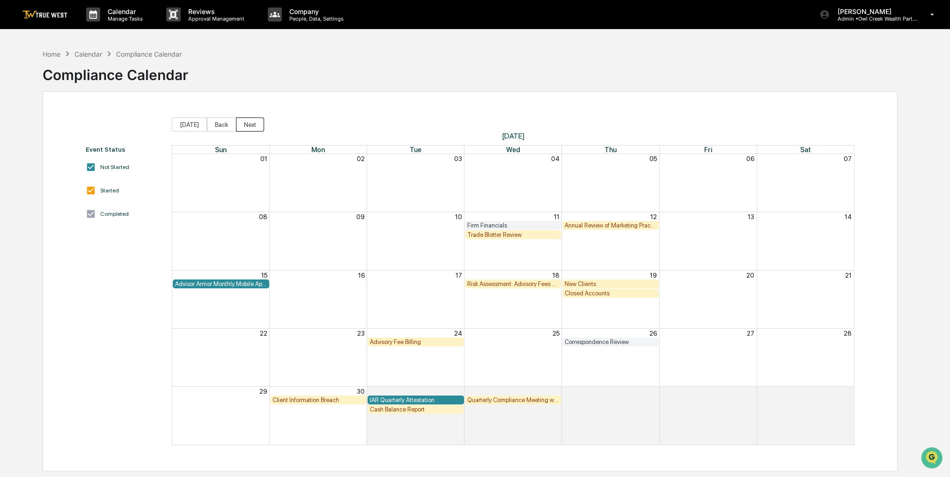
click at [238, 120] on button "Next" at bounding box center [250, 125] width 28 height 14
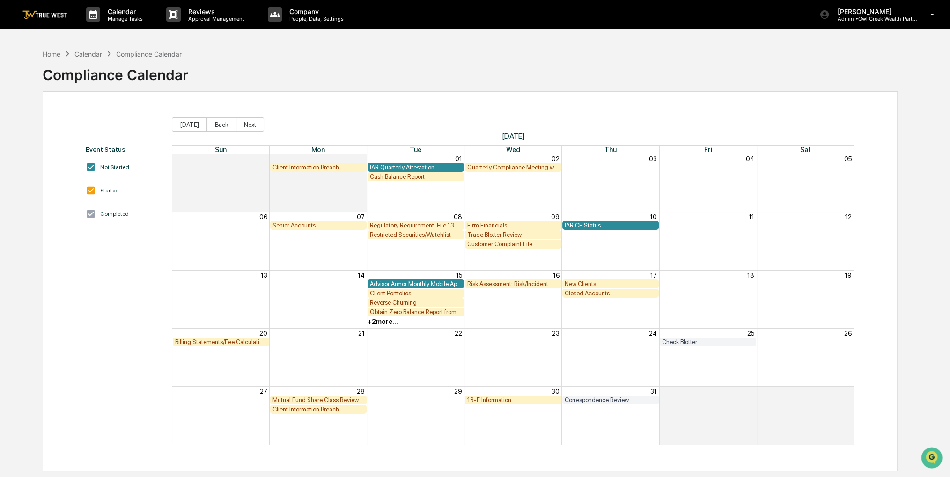
click at [515, 223] on div "Firm Financials" at bounding box center [513, 225] width 92 height 7
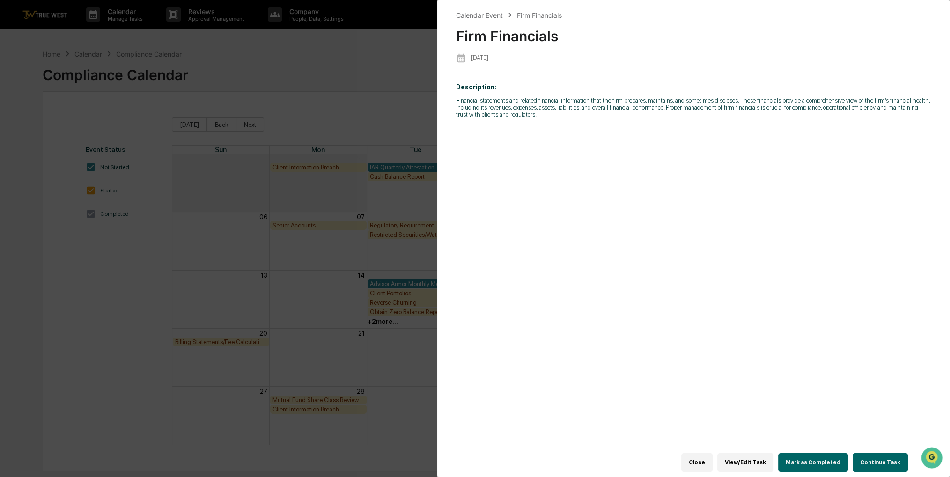
click at [869, 457] on button "Continue Task" at bounding box center [880, 462] width 55 height 19
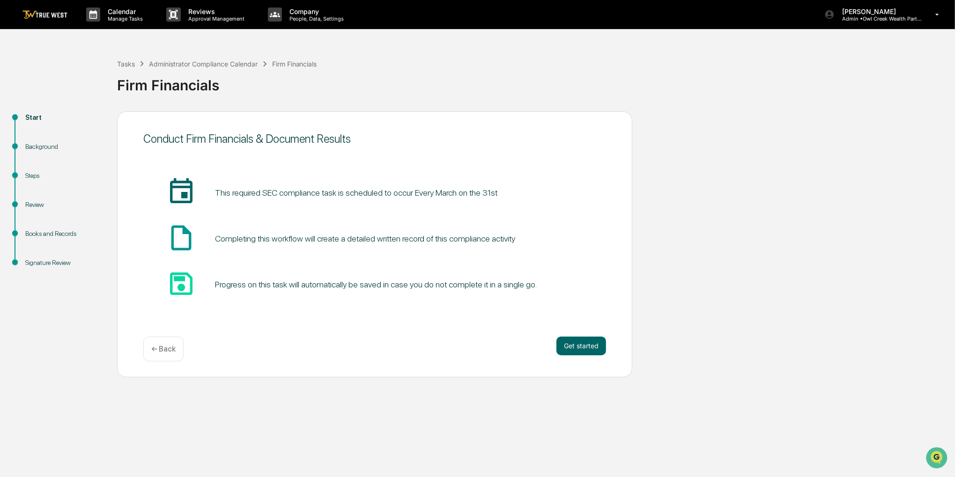
click at [715, 386] on div "Calendar Manage Tasks Reviews Approval Management Company People, Data, Setting…" at bounding box center [477, 238] width 955 height 477
click at [597, 349] on button "Get started" at bounding box center [581, 346] width 50 height 19
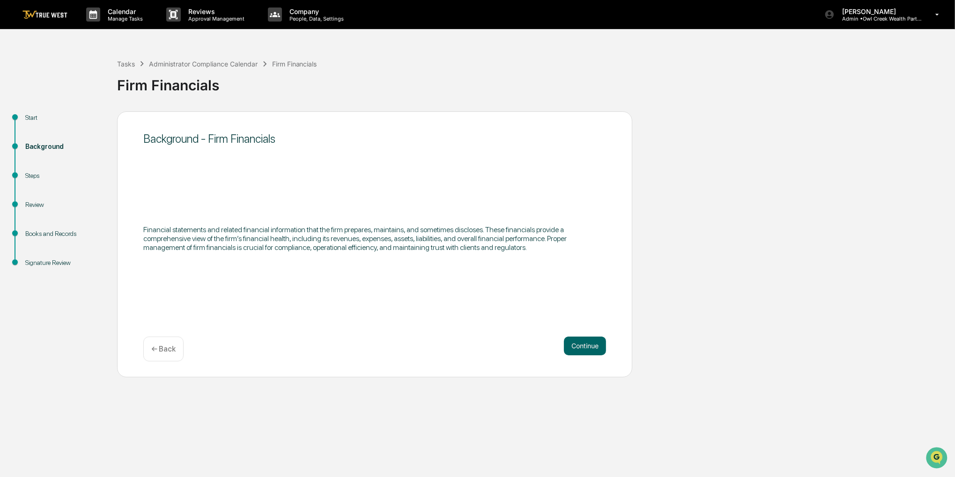
click at [587, 347] on button "Continue" at bounding box center [585, 346] width 42 height 19
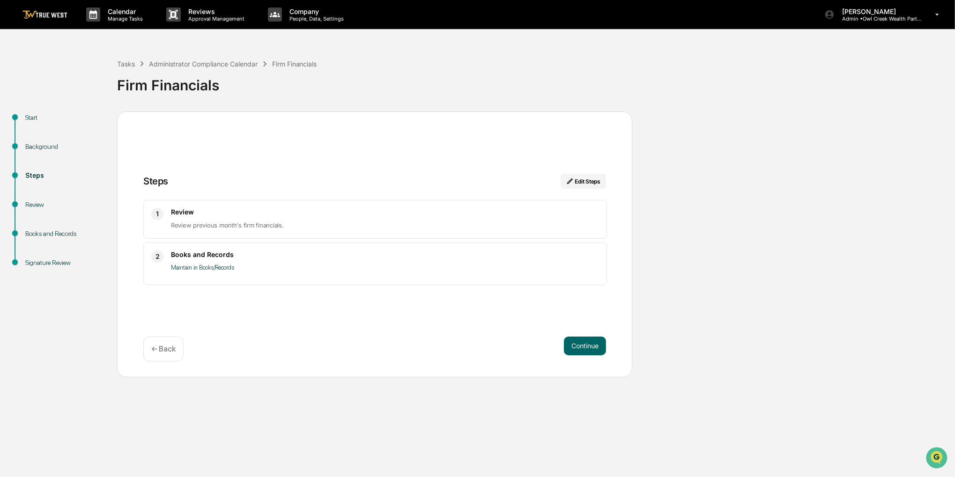
click at [427, 239] on div "1 Review Review previous month's firm financials. 2 Books and Records Maintain …" at bounding box center [374, 242] width 463 height 85
click at [567, 348] on button "Continue" at bounding box center [585, 346] width 42 height 19
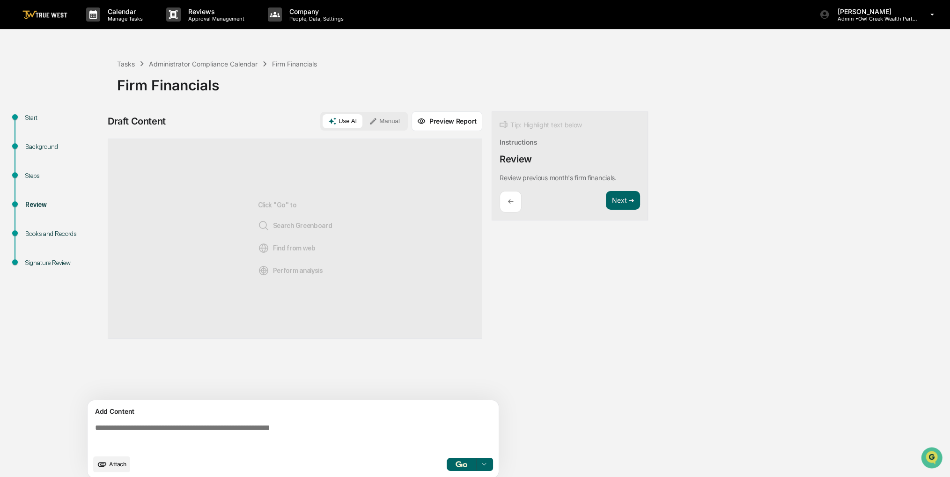
click at [387, 130] on div "Use AI Manual" at bounding box center [364, 121] width 88 height 19
click at [381, 124] on button "Manual" at bounding box center [384, 121] width 42 height 14
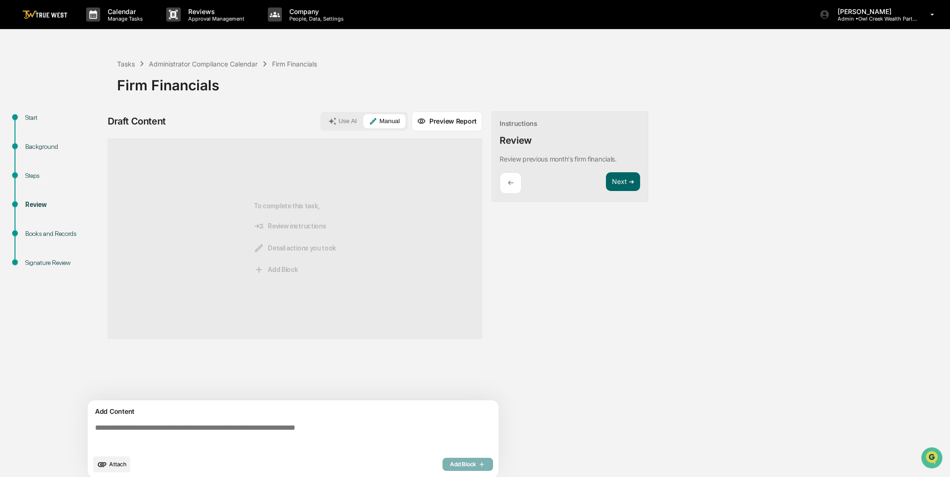
click at [214, 433] on textarea at bounding box center [294, 437] width 407 height 34
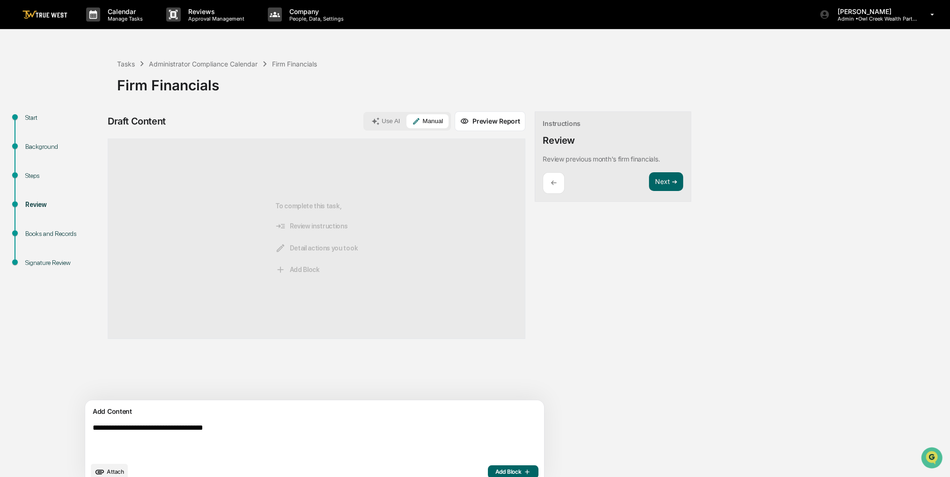
type textarea "**********"
click at [495, 468] on span "Add Block" at bounding box center [513, 471] width 36 height 7
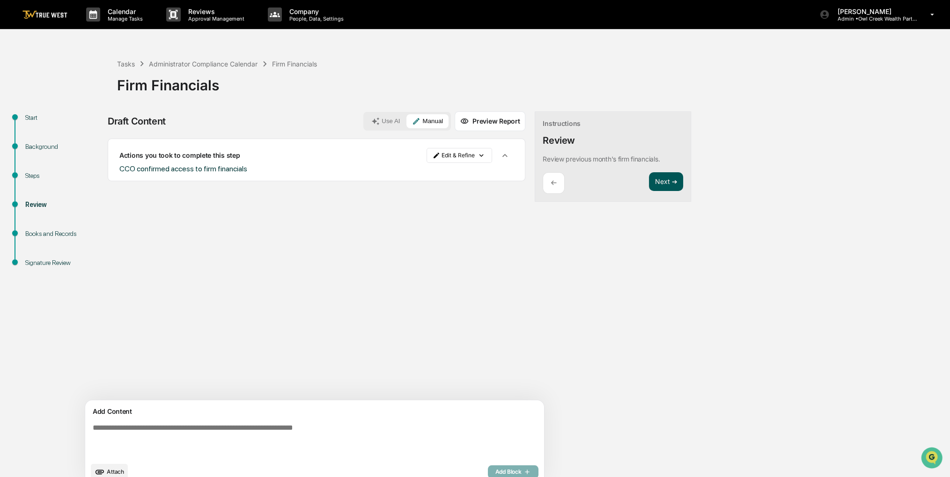
click at [649, 174] on button "Next ➔" at bounding box center [666, 181] width 34 height 19
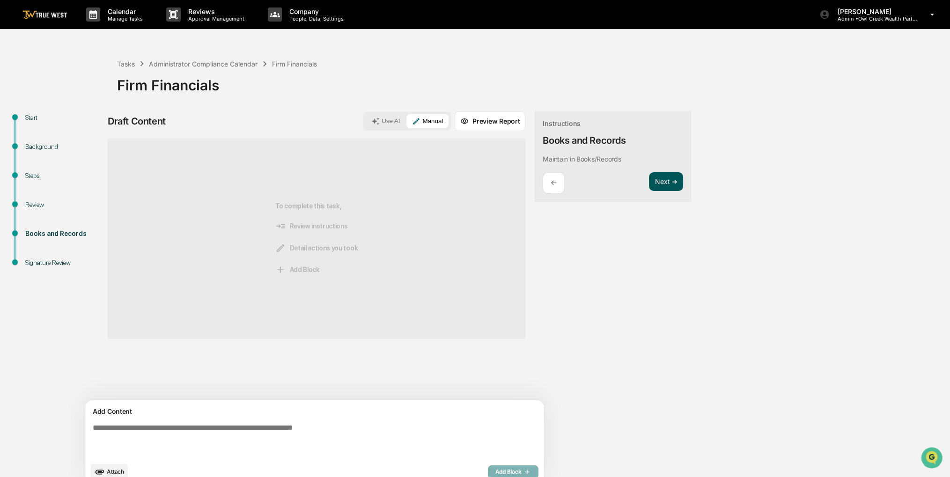
click at [649, 179] on button "Next ➔" at bounding box center [666, 181] width 34 height 19
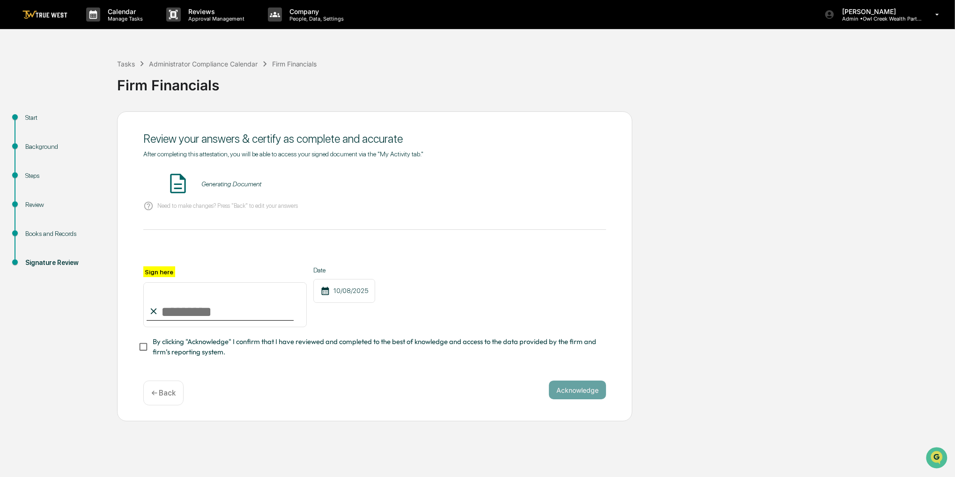
click at [224, 313] on input "Sign here" at bounding box center [224, 304] width 163 height 45
type input "**********"
drag, startPoint x: 232, startPoint y: 359, endPoint x: 230, endPoint y: 352, distance: 7.7
click at [232, 358] on span "By clicking "Acknowledge" I confirm that I have reviewed and completed to the b…" at bounding box center [376, 347] width 446 height 21
click at [559, 187] on button "VIEW" at bounding box center [552, 184] width 61 height 16
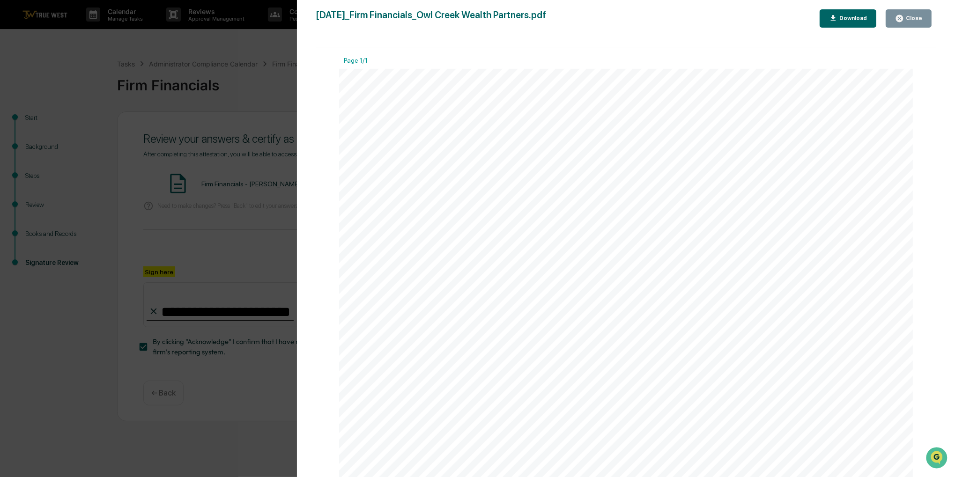
click at [906, 19] on div "Close" at bounding box center [913, 18] width 18 height 7
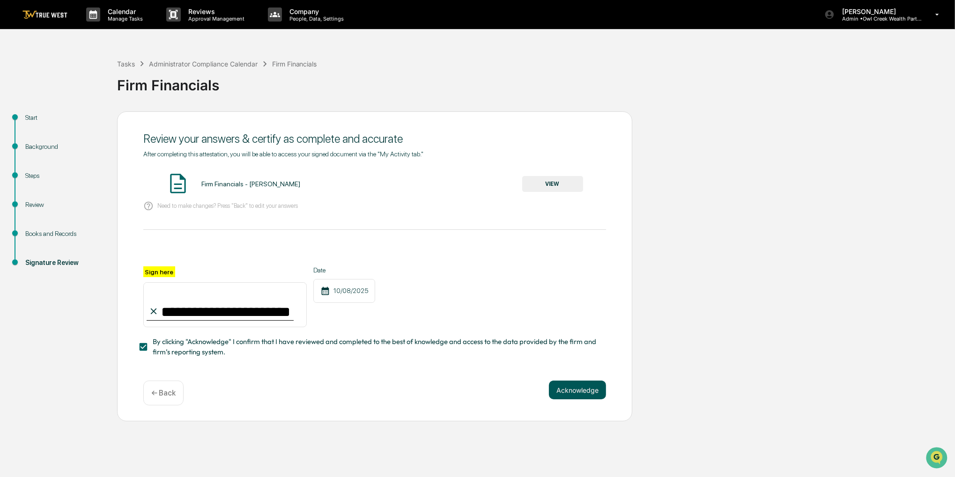
click at [575, 386] on button "Acknowledge" at bounding box center [577, 390] width 57 height 19
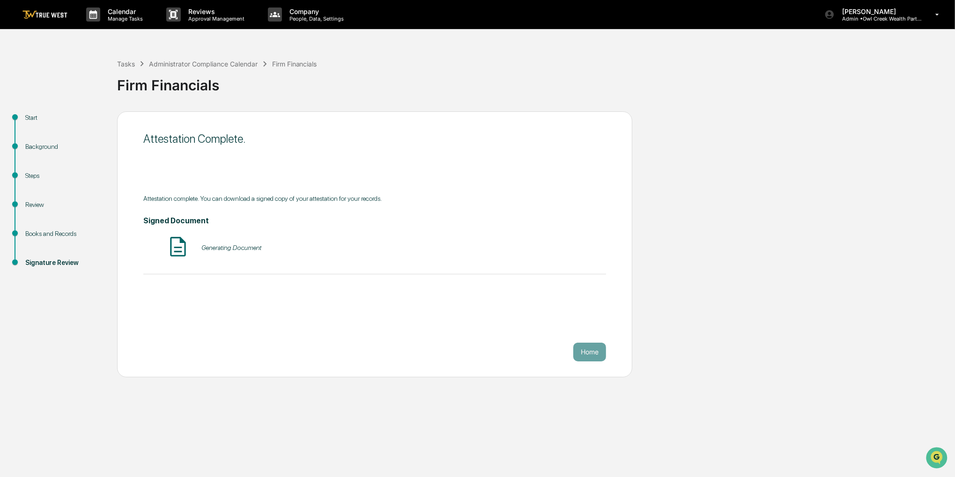
drag, startPoint x: 414, startPoint y: 70, endPoint x: 380, endPoint y: 66, distance: 34.0
click at [380, 66] on div "Tasks Administrator Compliance Calendar Firm Financials Firm Financials" at bounding box center [533, 78] width 833 height 39
click at [135, 15] on p "Manage Tasks" at bounding box center [123, 18] width 47 height 7
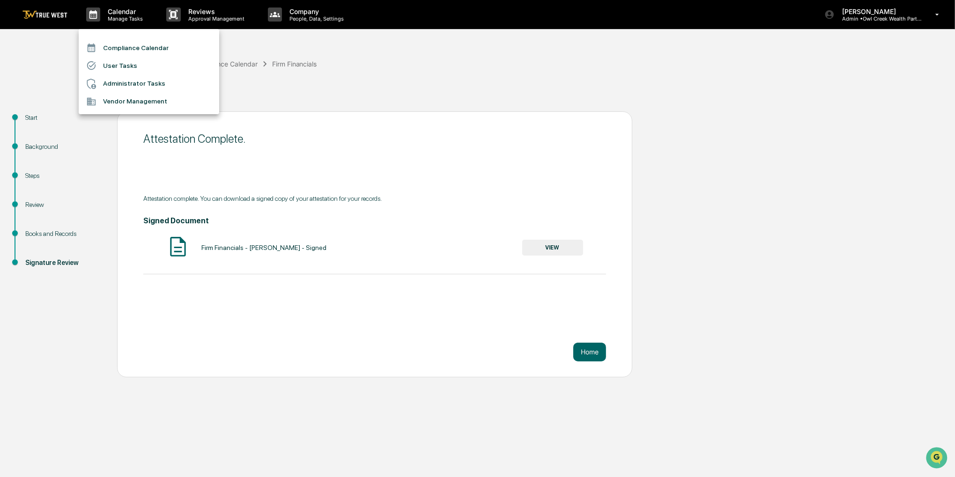
click at [135, 48] on li "Compliance Calendar" at bounding box center [149, 48] width 140 height 18
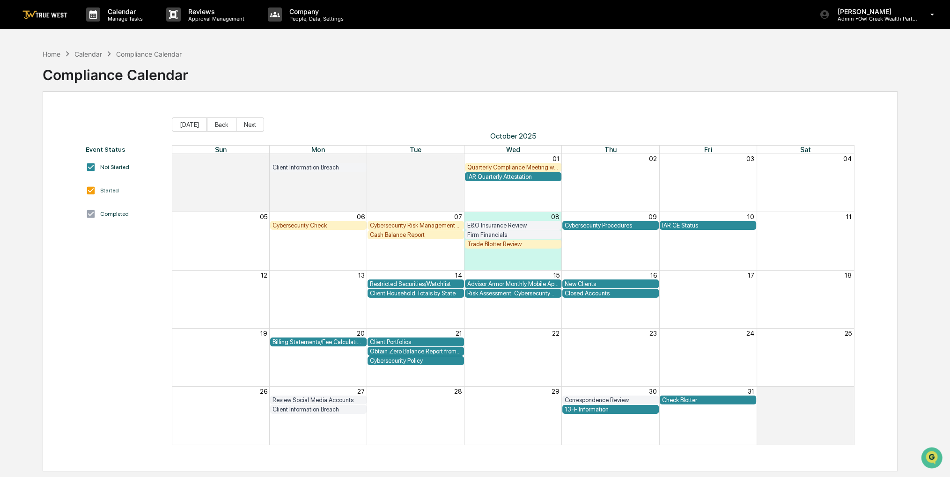
drag, startPoint x: 509, startPoint y: 172, endPoint x: 370, endPoint y: 132, distance: 145.1
click at [467, 154] on div "28 29 30 01 02 03 04 Client Information Breach Quarterly Compliance Meeting wit…" at bounding box center [512, 168] width 681 height 28
click at [223, 126] on button "Back" at bounding box center [221, 125] width 29 height 14
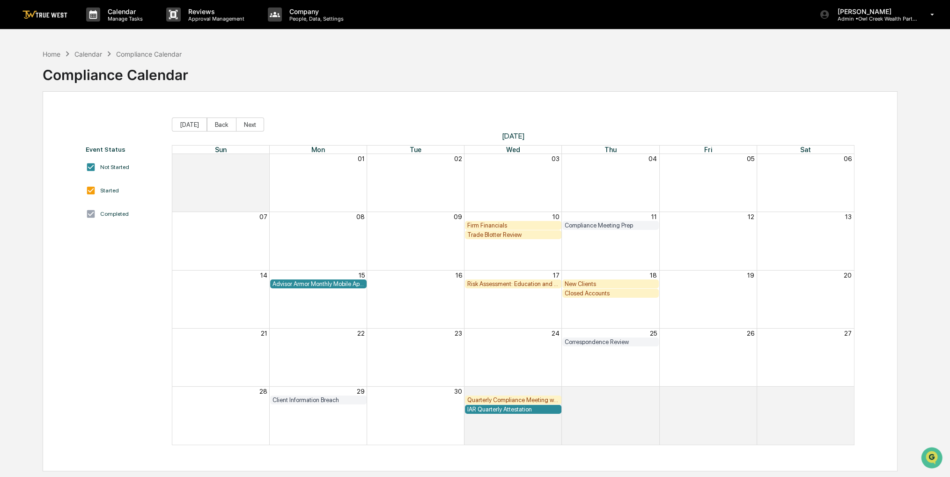
click at [502, 224] on div "Firm Financials" at bounding box center [513, 225] width 92 height 7
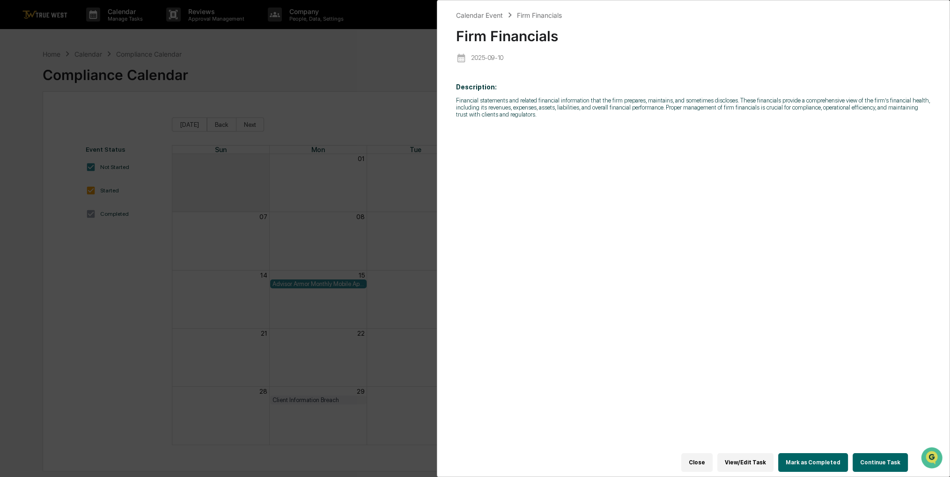
click at [890, 460] on button "Continue Task" at bounding box center [880, 462] width 55 height 19
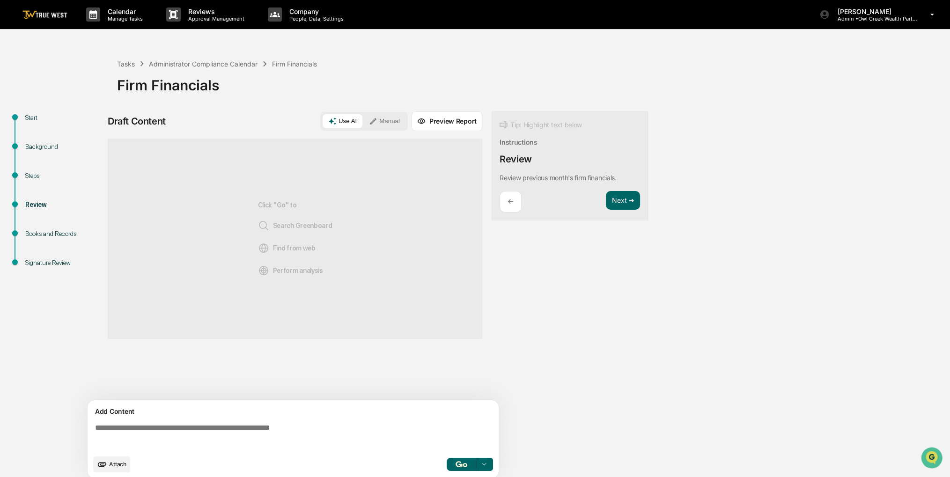
click at [389, 123] on button "Manual" at bounding box center [384, 121] width 42 height 14
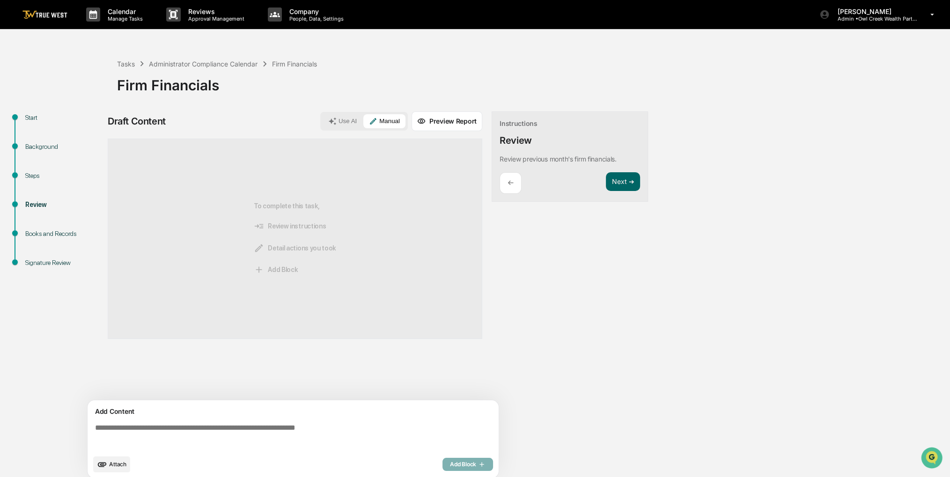
click at [220, 427] on textarea at bounding box center [294, 437] width 407 height 34
paste textarea "**********"
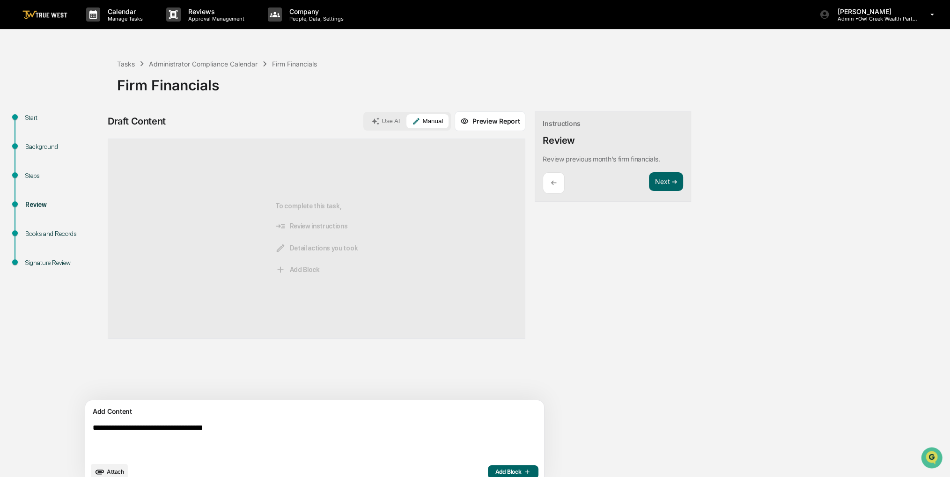
type textarea "**********"
click at [495, 470] on span "Add Block" at bounding box center [513, 471] width 36 height 7
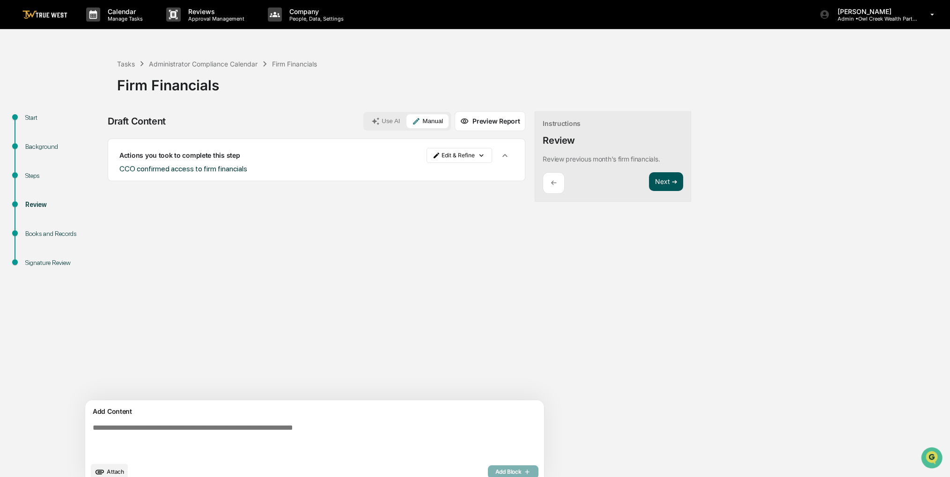
click at [649, 184] on button "Next ➔" at bounding box center [666, 181] width 34 height 19
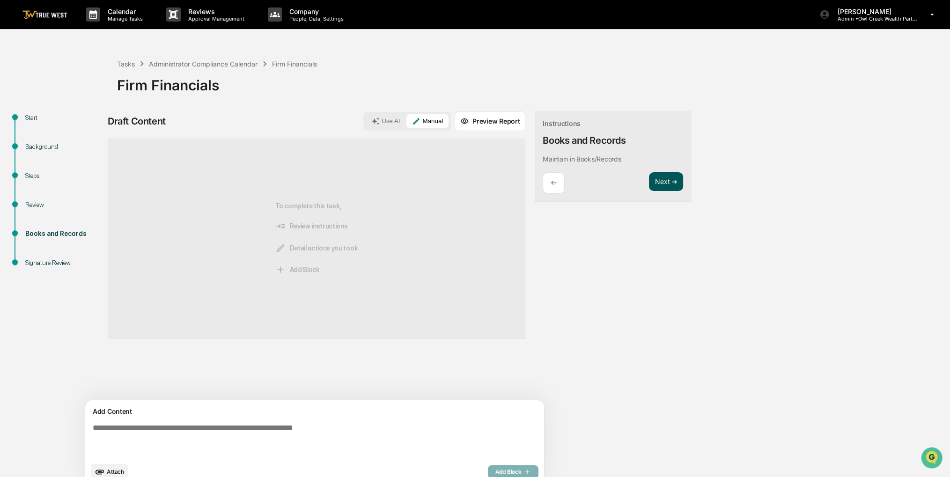
click at [649, 184] on button "Next ➔" at bounding box center [666, 181] width 34 height 19
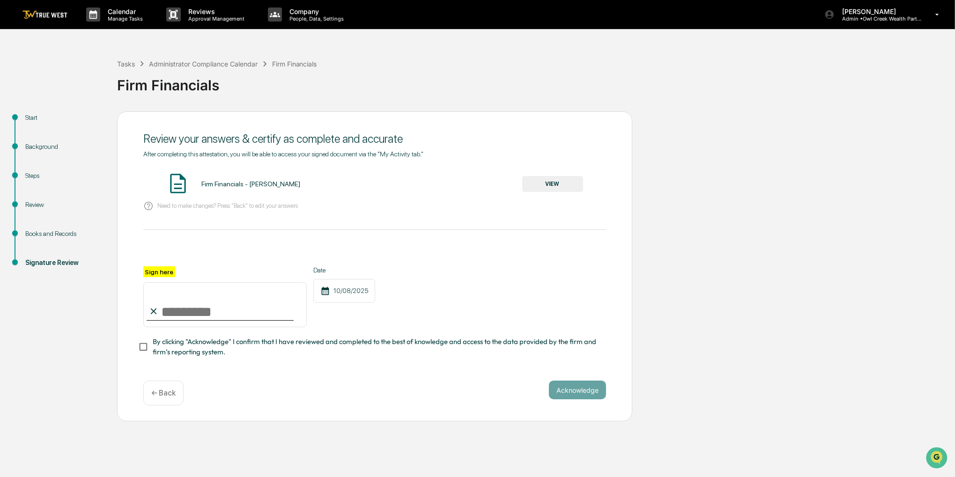
click at [173, 311] on input "Sign here" at bounding box center [224, 304] width 163 height 45
type input "**********"
click at [197, 344] on span "By clicking "Acknowledge" I confirm that I have reviewed and completed to the b…" at bounding box center [376, 347] width 446 height 21
click at [541, 191] on button "VIEW" at bounding box center [552, 184] width 61 height 16
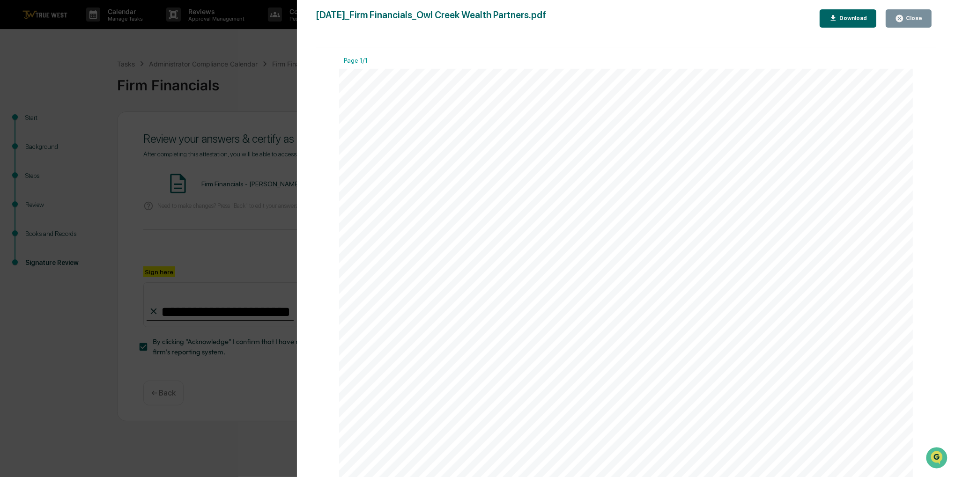
click at [920, 18] on div "Close" at bounding box center [913, 18] width 18 height 7
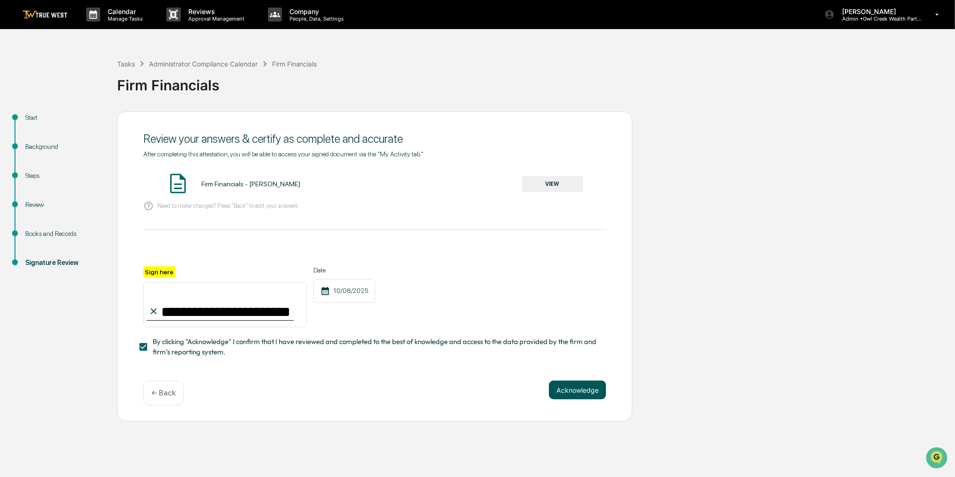
click at [579, 386] on button "Acknowledge" at bounding box center [577, 390] width 57 height 19
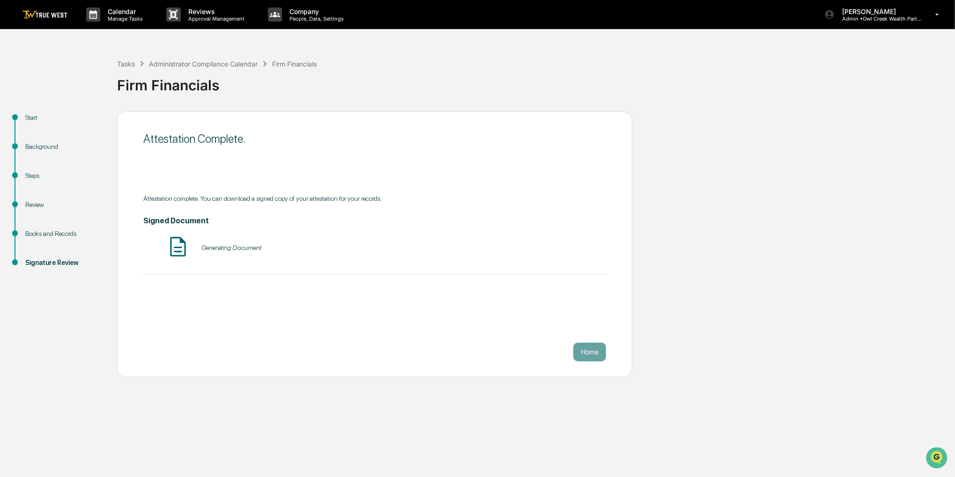
click at [282, 257] on div "Attestation Complete. Attestation complete. You can download a signed copy of y…" at bounding box center [374, 244] width 515 height 266
click at [130, 17] on p "Manage Tasks" at bounding box center [123, 18] width 47 height 7
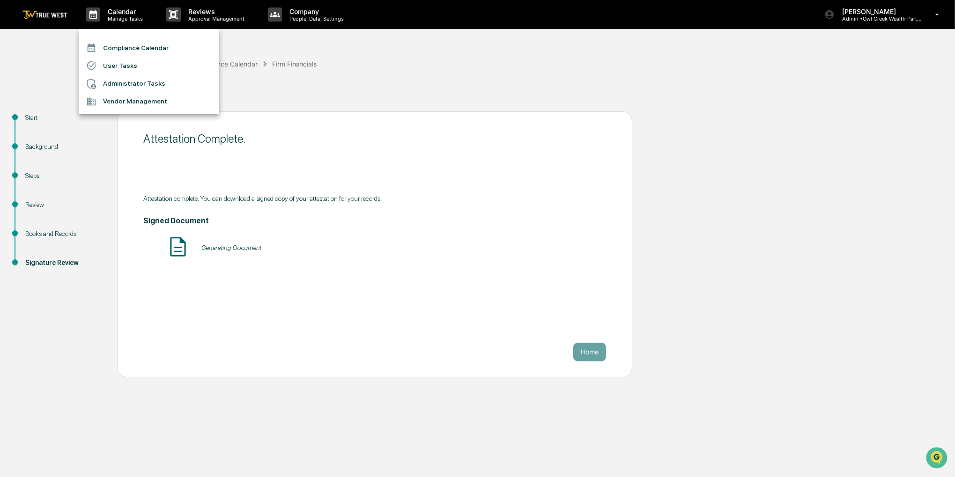
click at [44, 14] on div at bounding box center [477, 238] width 955 height 477
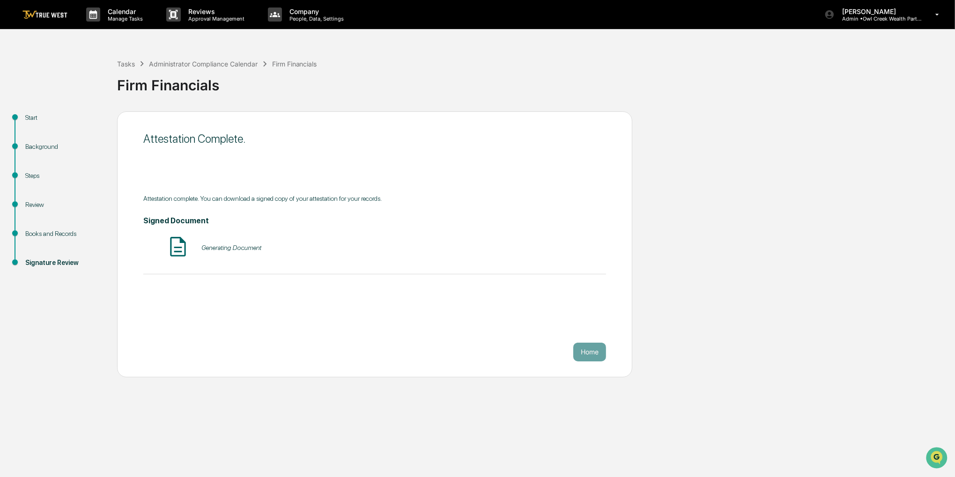
click at [44, 20] on link at bounding box center [50, 14] width 56 height 29
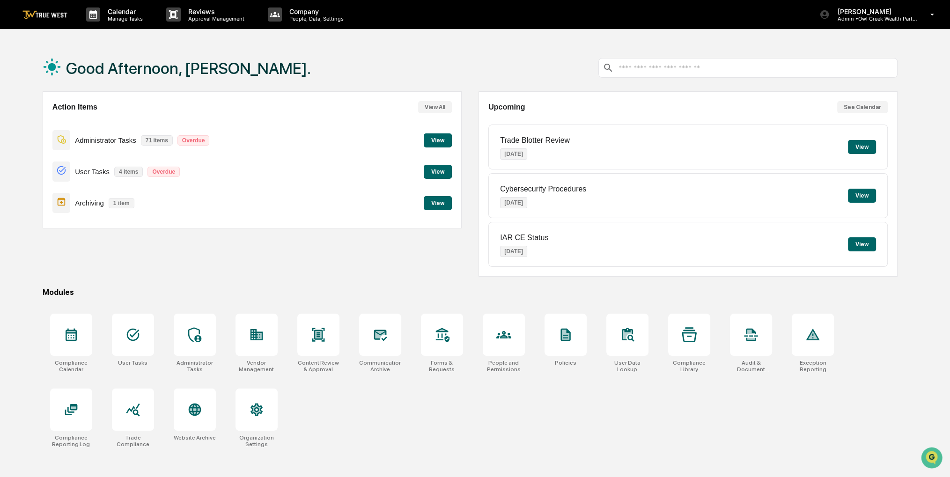
click at [437, 136] on button "View" at bounding box center [438, 140] width 28 height 14
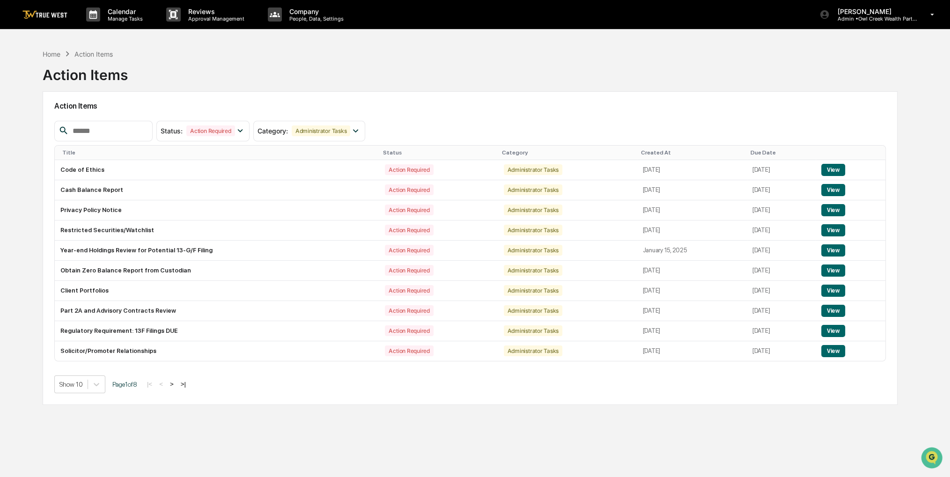
click at [346, 61] on div "Home Action Items Action Items" at bounding box center [470, 67] width 855 height 47
drag, startPoint x: 331, startPoint y: 65, endPoint x: 305, endPoint y: 67, distance: 25.4
click at [305, 67] on div "Home Action Items Action Items" at bounding box center [470, 67] width 855 height 47
click at [59, 56] on div "Home" at bounding box center [52, 54] width 18 height 8
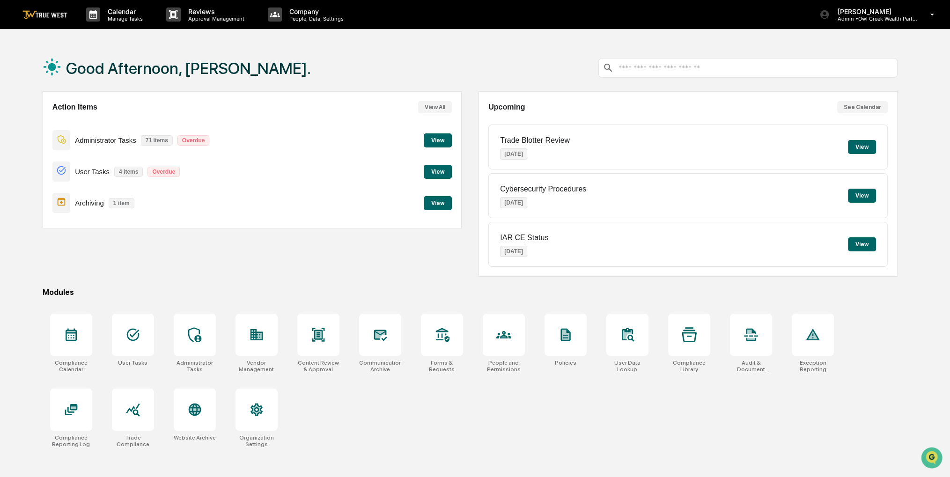
click at [32, 52] on div "Good Afternoon, [PERSON_NAME]. Action Items View All Administrator Tasks 71 ite…" at bounding box center [470, 282] width 883 height 477
click at [920, 22] on div "[PERSON_NAME] Admin • Owl Creek Wealth Partners" at bounding box center [880, 14] width 140 height 29
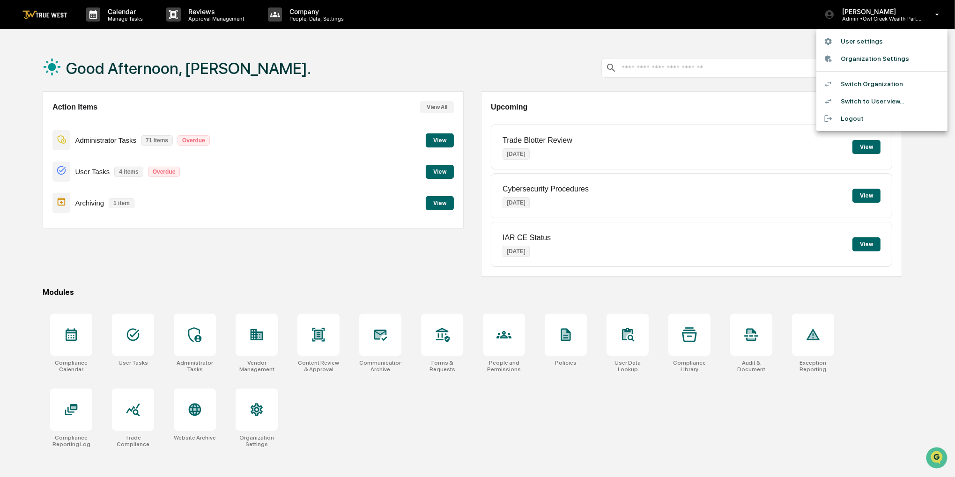
click at [883, 84] on li "Switch Organization" at bounding box center [881, 83] width 131 height 17
